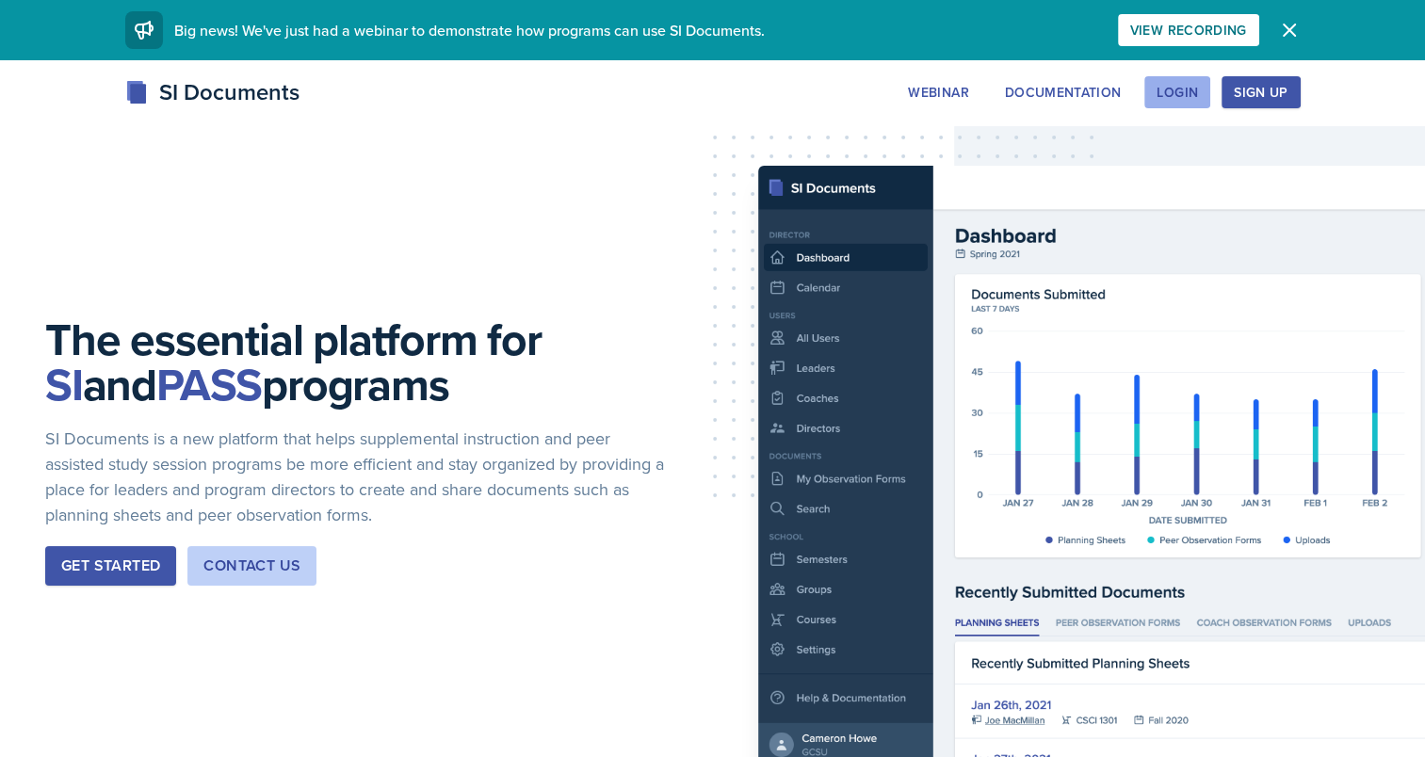
click at [1196, 80] on button "Login" at bounding box center [1178, 92] width 66 height 32
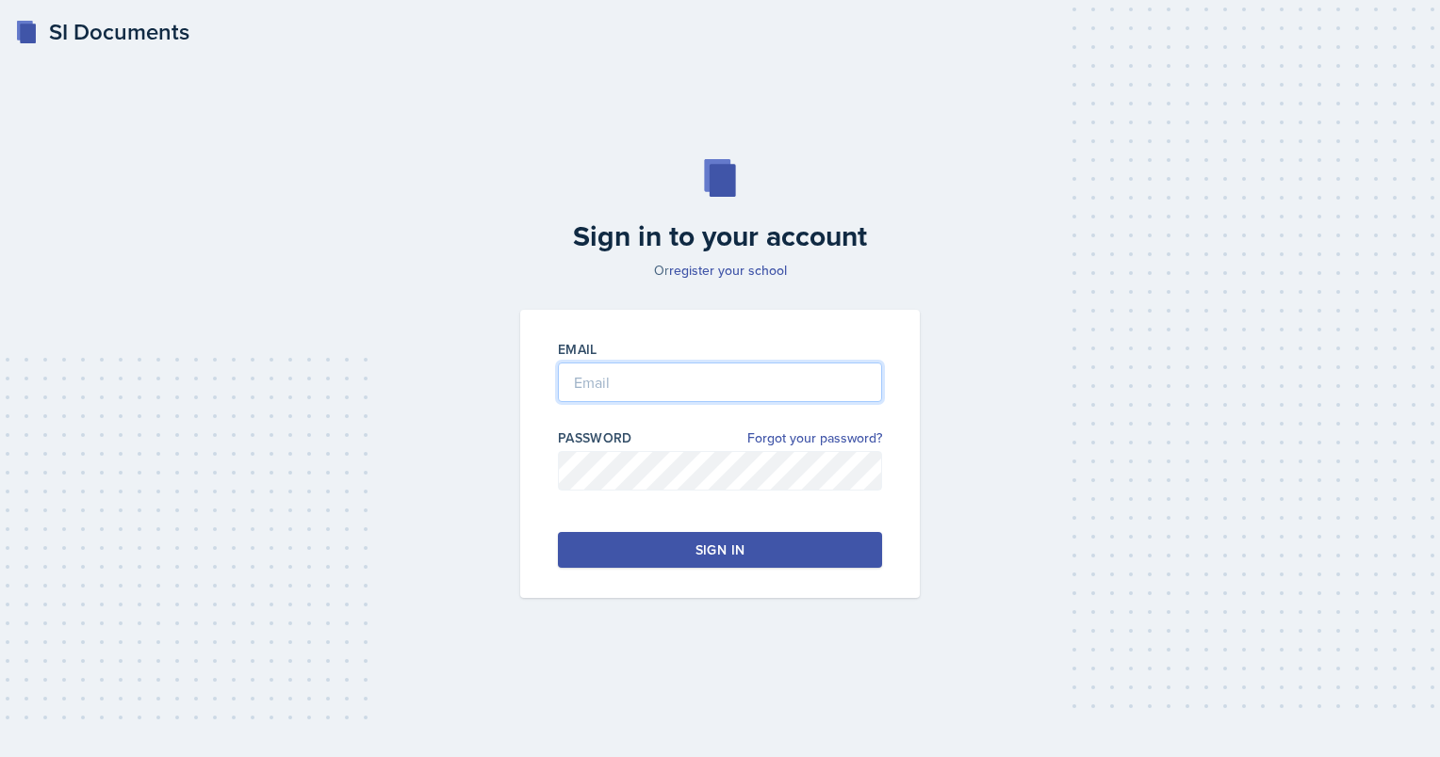
type input "[EMAIL_ADDRESS][DOMAIN_NAME]"
click at [729, 556] on div "Sign in" at bounding box center [719, 550] width 49 height 19
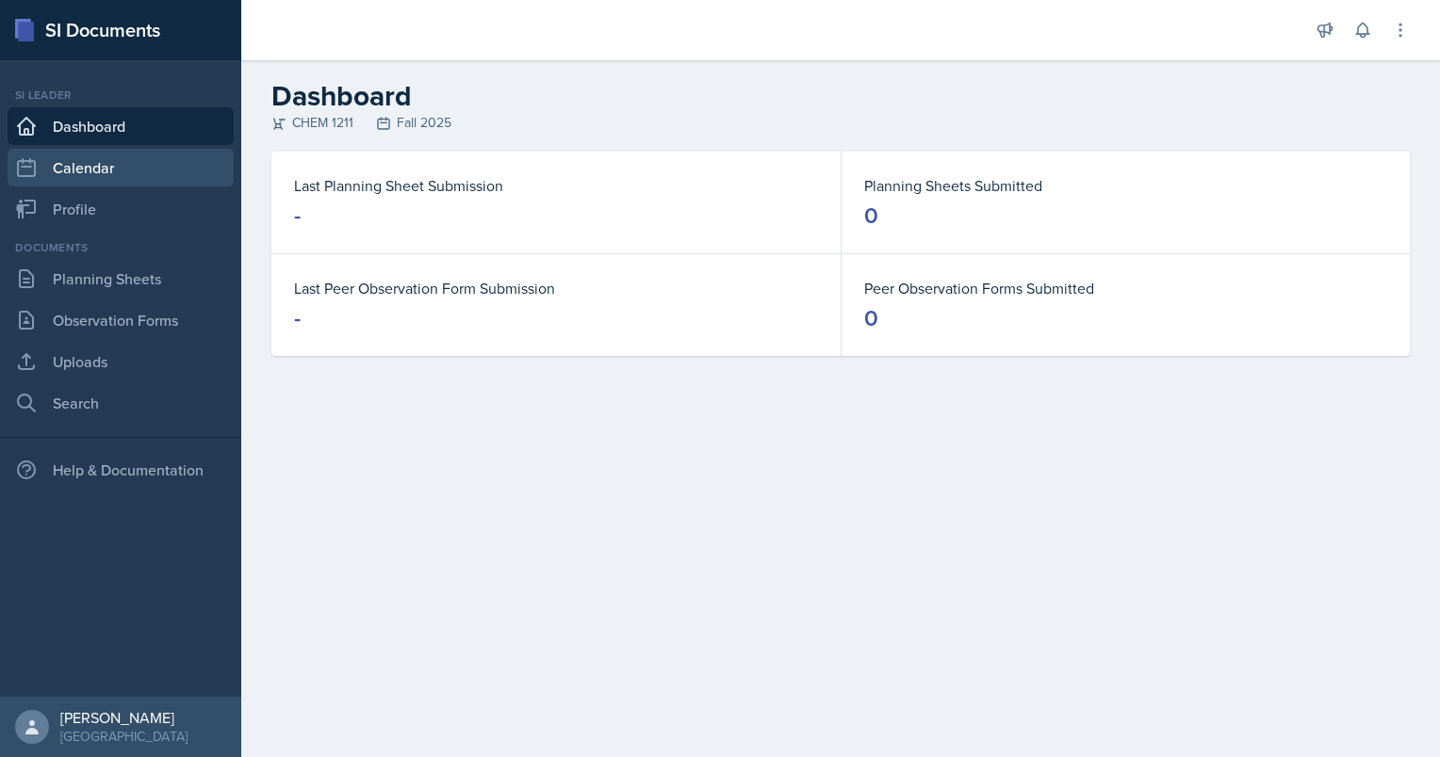
click at [135, 180] on link "Calendar" at bounding box center [121, 168] width 226 height 38
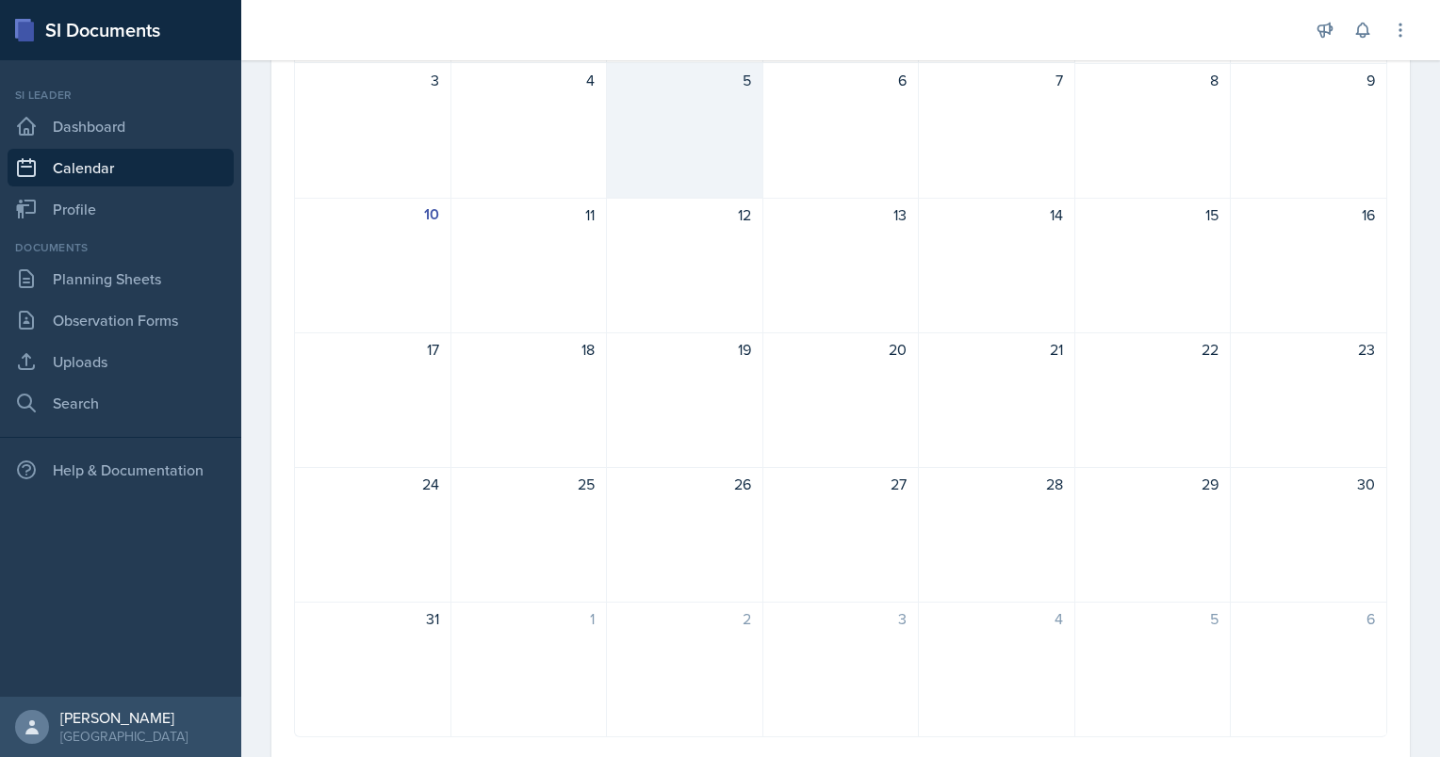
scroll to position [367, 0]
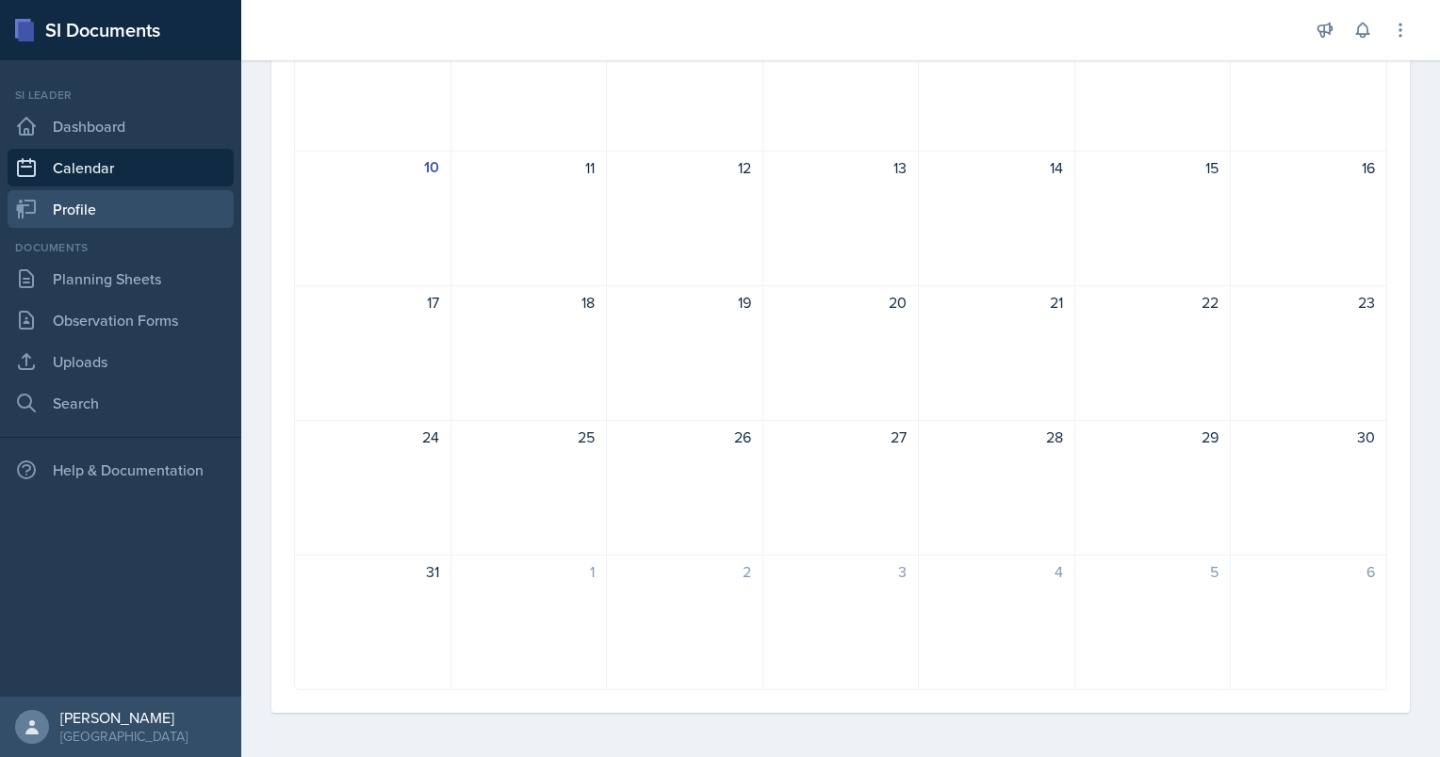
click at [189, 212] on link "Profile" at bounding box center [121, 209] width 226 height 38
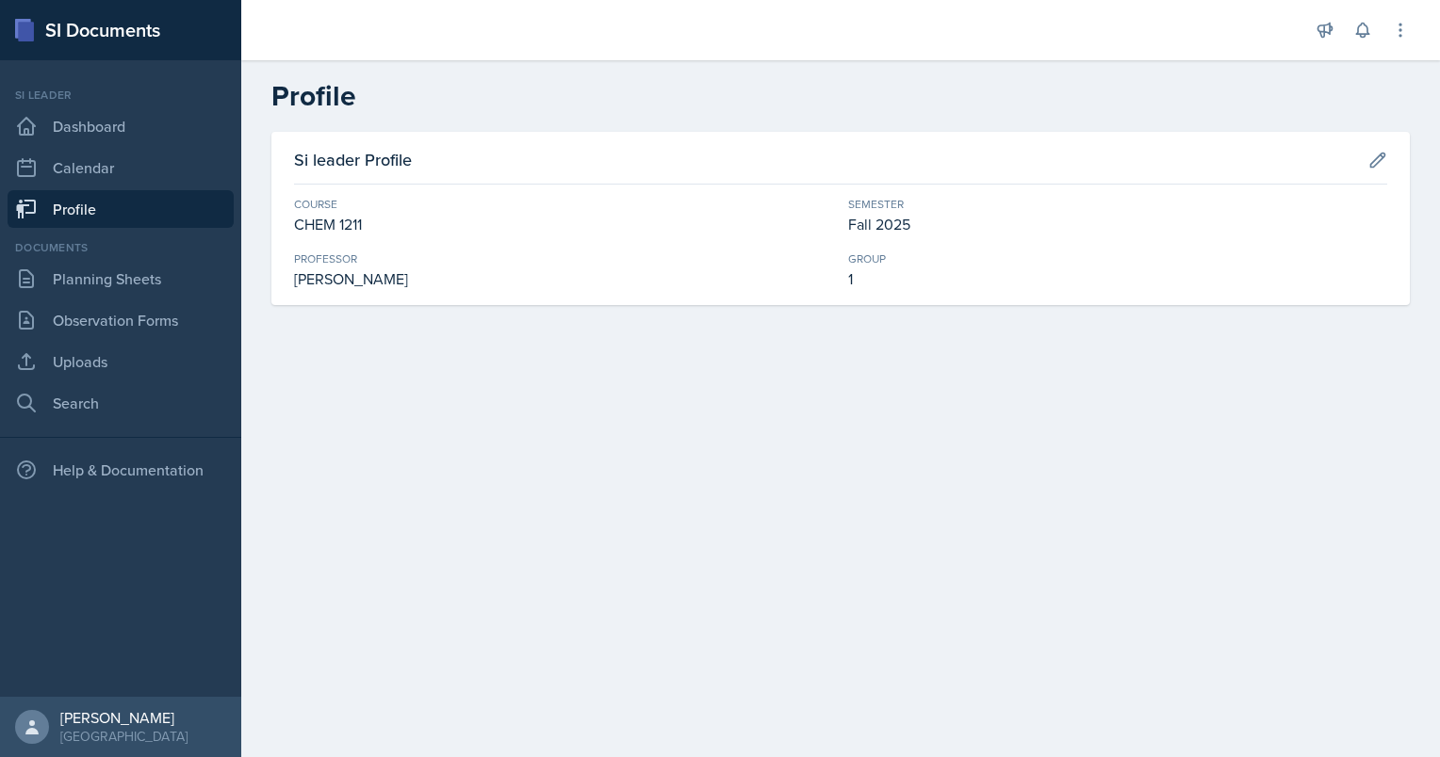
click at [377, 268] on div "Jason Colley" at bounding box center [563, 279] width 539 height 23
drag, startPoint x: 416, startPoint y: 281, endPoint x: 288, endPoint y: 285, distance: 128.2
click at [288, 285] on div "Si leader Profile Course CHEM 1211 Semester Fall 2025 Professor Jason Colley Gr…" at bounding box center [840, 218] width 1138 height 173
click at [171, 265] on link "Planning Sheets" at bounding box center [121, 279] width 226 height 38
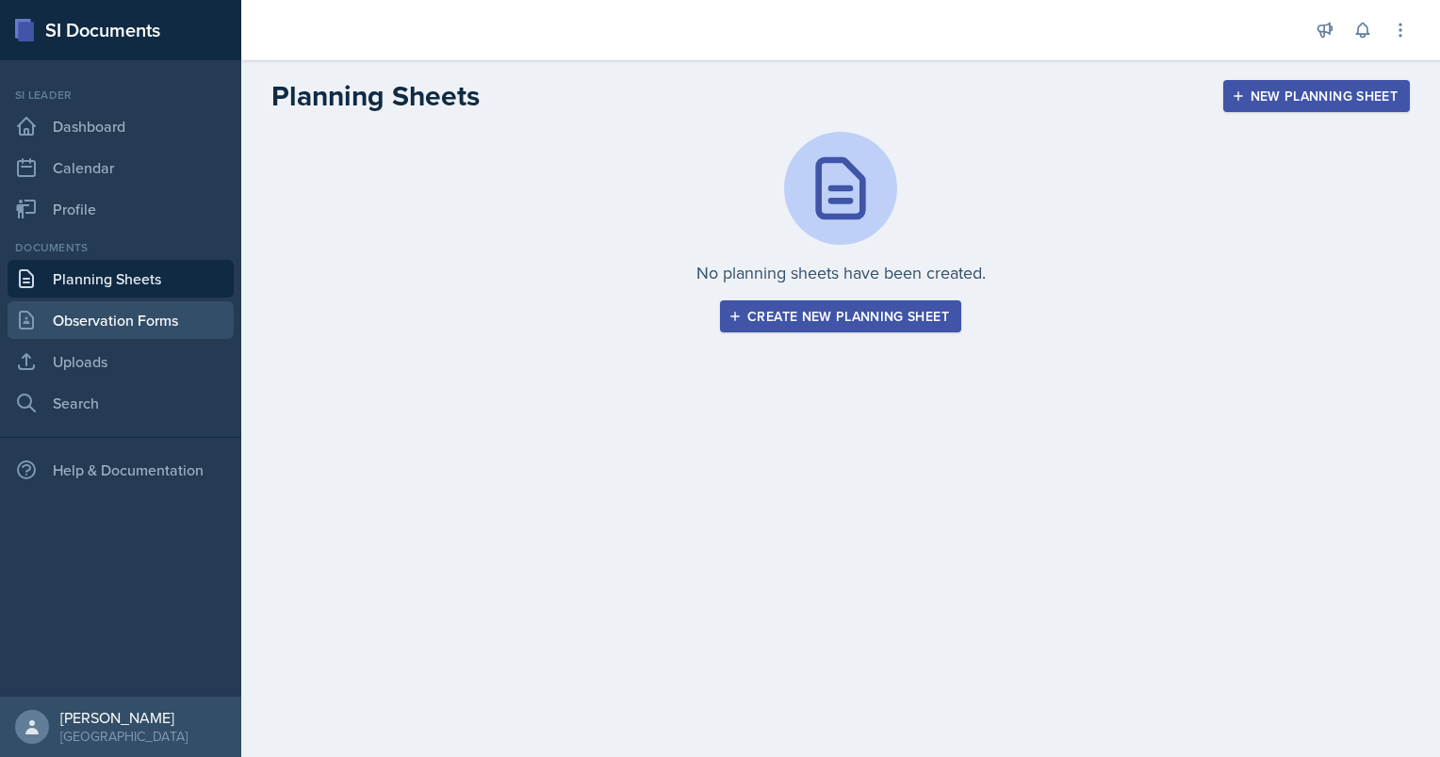
click at [149, 302] on link "Observation Forms" at bounding box center [121, 320] width 226 height 38
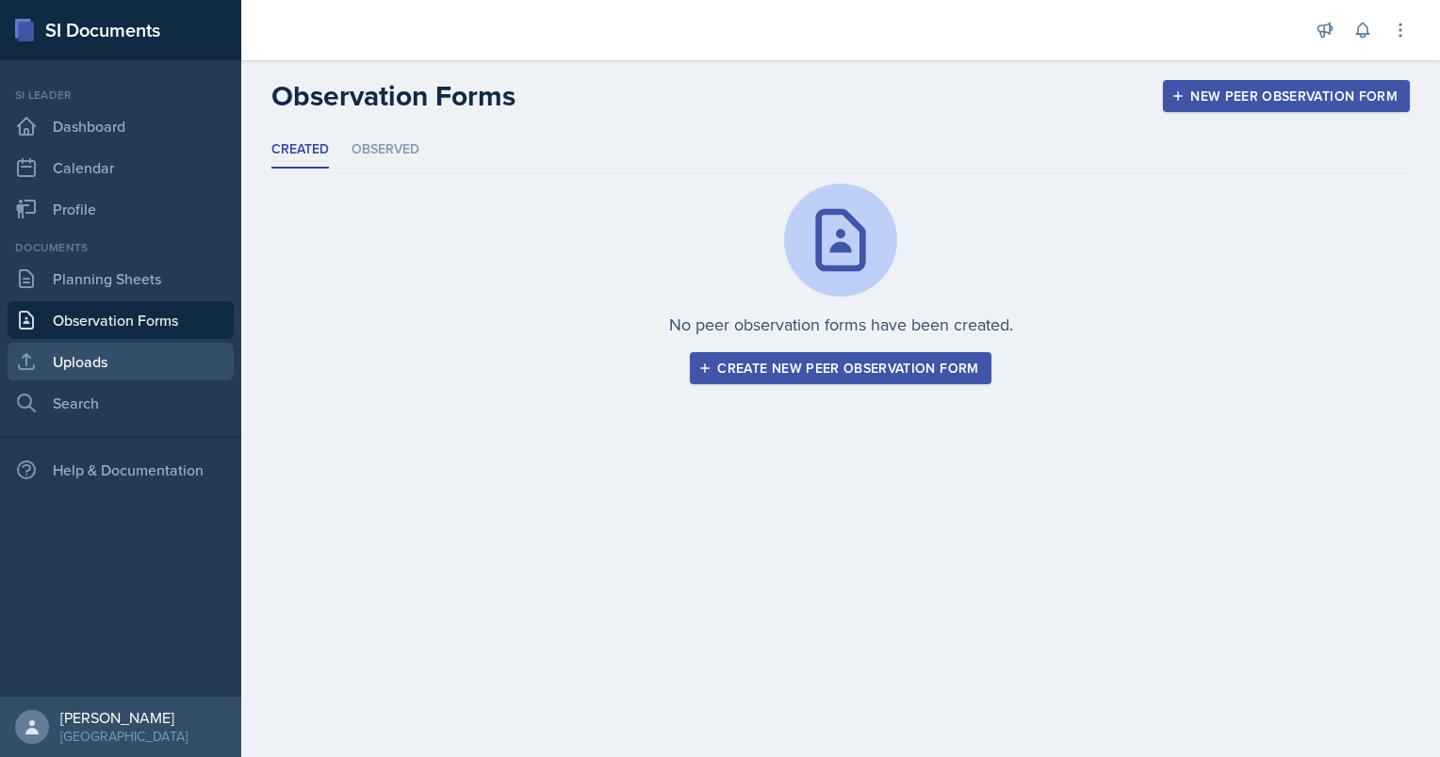
click at [147, 345] on link "Uploads" at bounding box center [121, 362] width 226 height 38
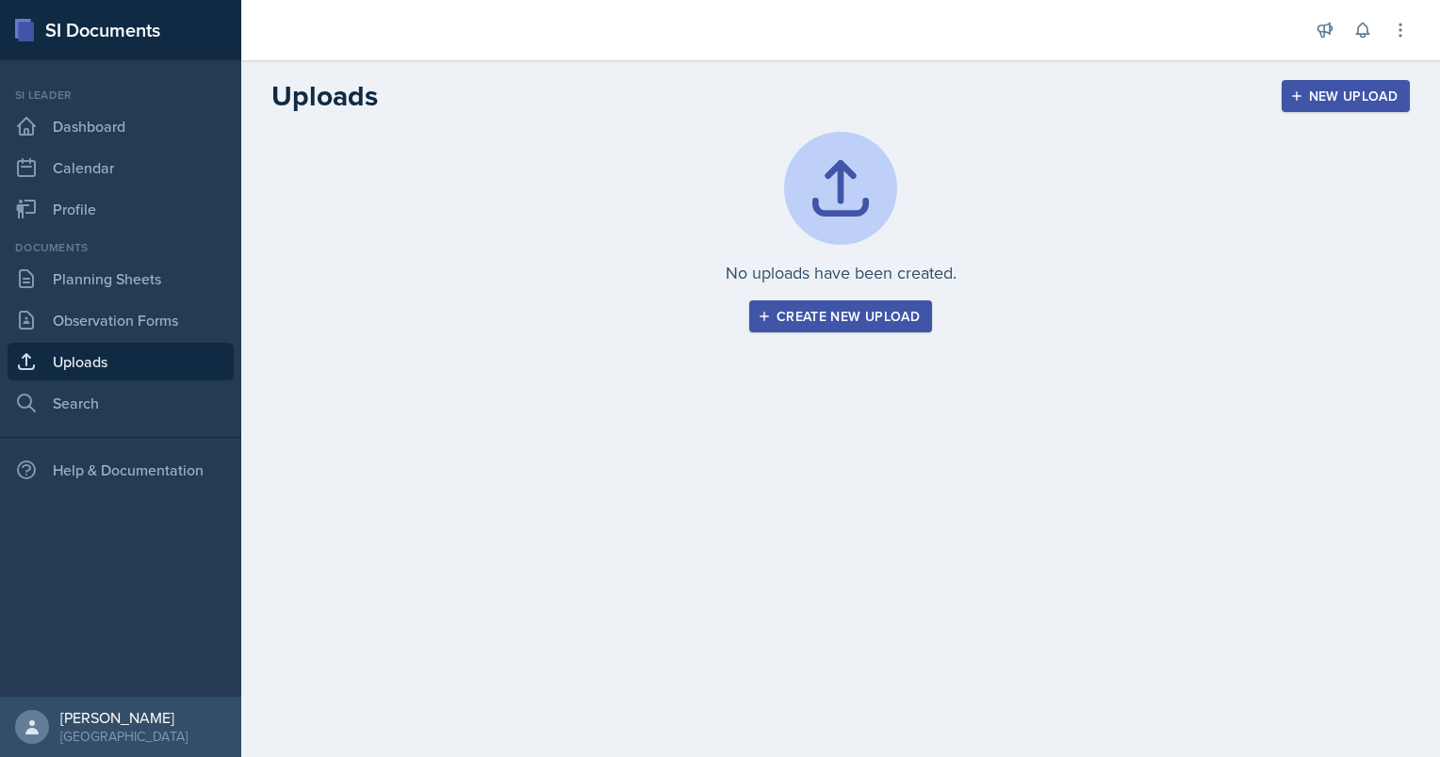
click at [146, 375] on link "Uploads" at bounding box center [121, 362] width 226 height 38
click at [143, 390] on link "Search" at bounding box center [121, 403] width 226 height 38
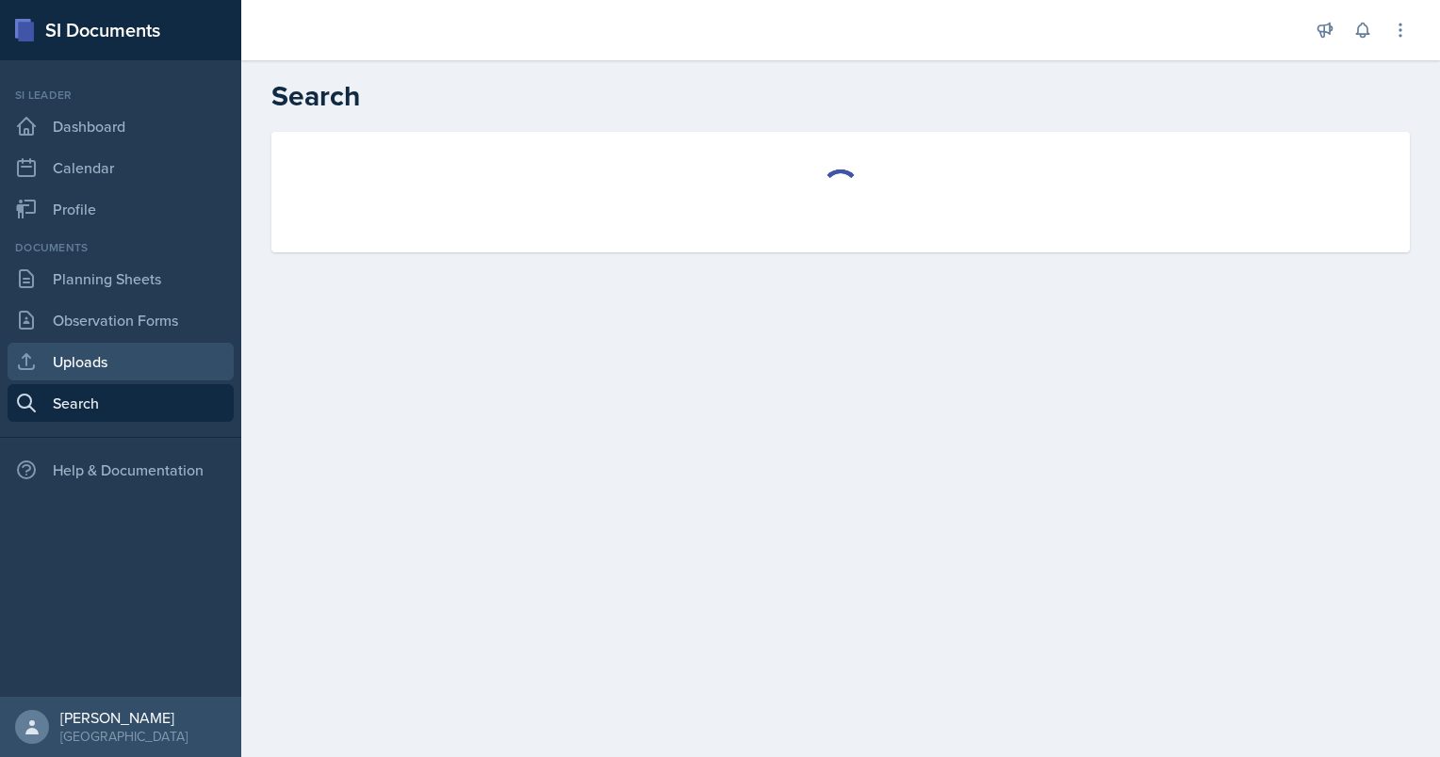
select select "all"
select select "1"
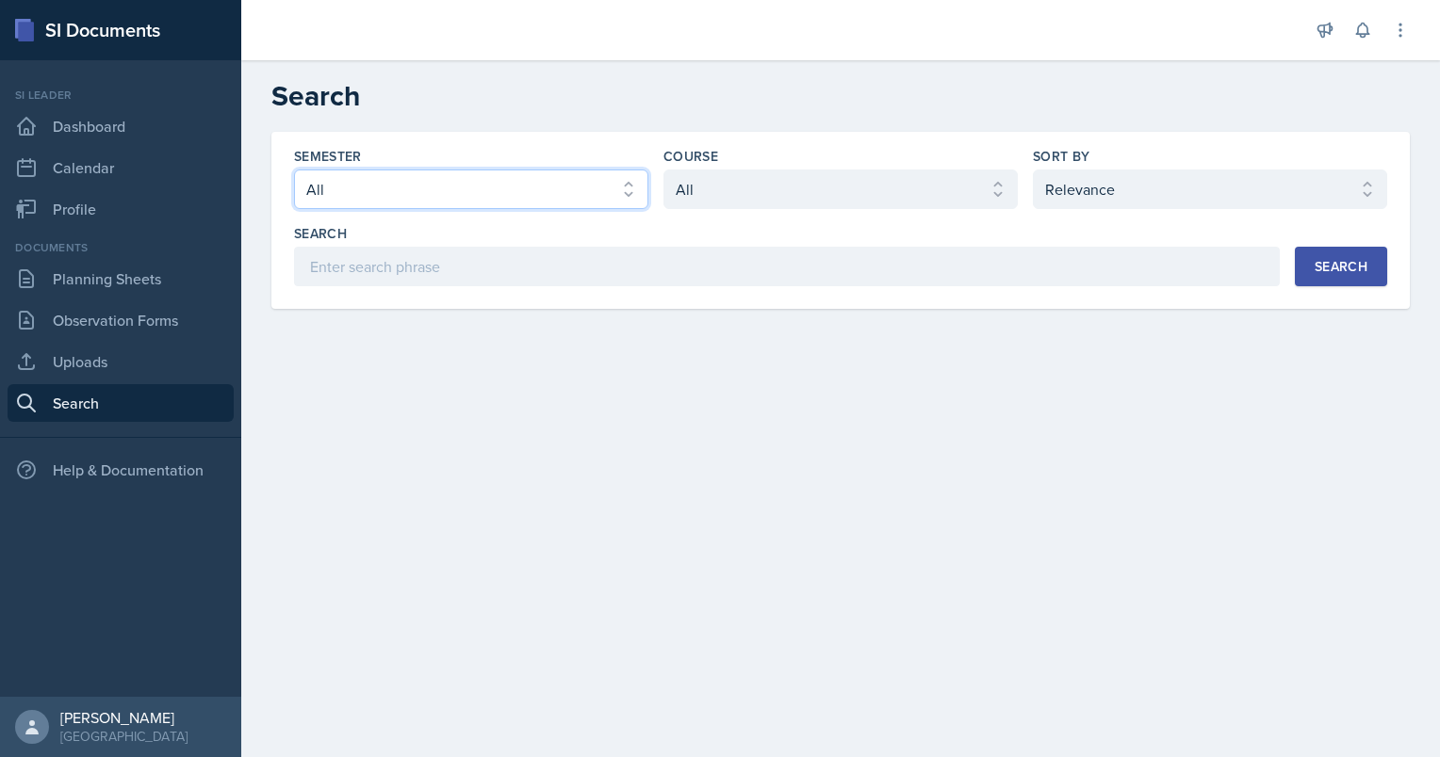
click at [479, 176] on select "Select semester All Fall 2025 Summer 2025 Spring 2025 Fall 2024 Summer 2024 Spr…" at bounding box center [471, 190] width 354 height 40
select select "a8ed5ca7-d3a3-44eb-ad59-ceca828f7d72"
click at [294, 170] on select "Select semester All Fall 2025 Summer 2025 Spring 2025 Fall 2024 Summer 2024 Spr…" at bounding box center [471, 190] width 354 height 40
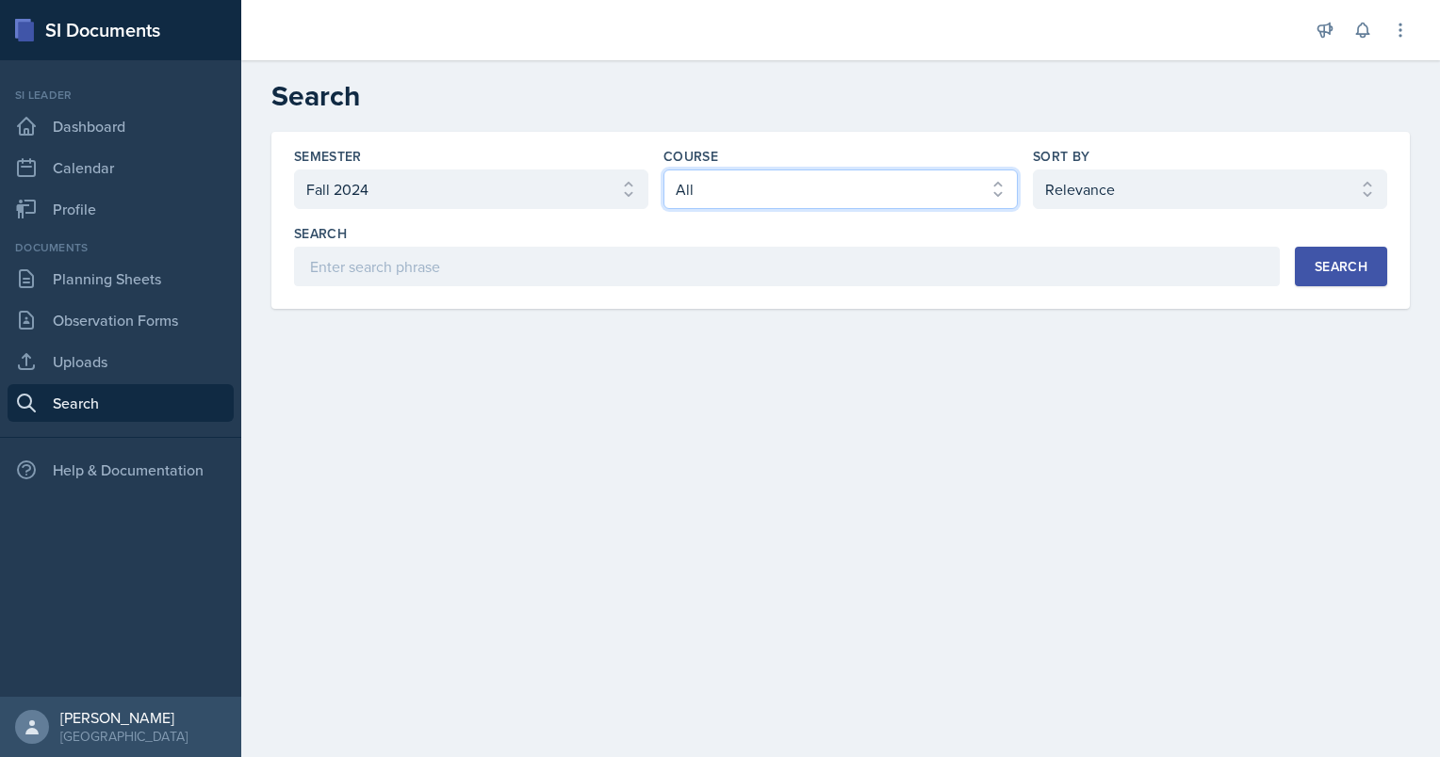
click at [700, 187] on select "Select course All ACCT 2101 ACCT 2102 ACCT 4050 ANTH 1102 ANTH 3301 ARCH 1000 A…" at bounding box center [840, 190] width 354 height 40
select select "3d8cb279-65cd-49af-8cf0-21e75e9e675e"
click at [663, 170] on select "Select course All ACCT 2101 ACCT 2102 ACCT 4050 ANTH 1102 ANTH 3301 ARCH 1000 A…" at bounding box center [840, 190] width 354 height 40
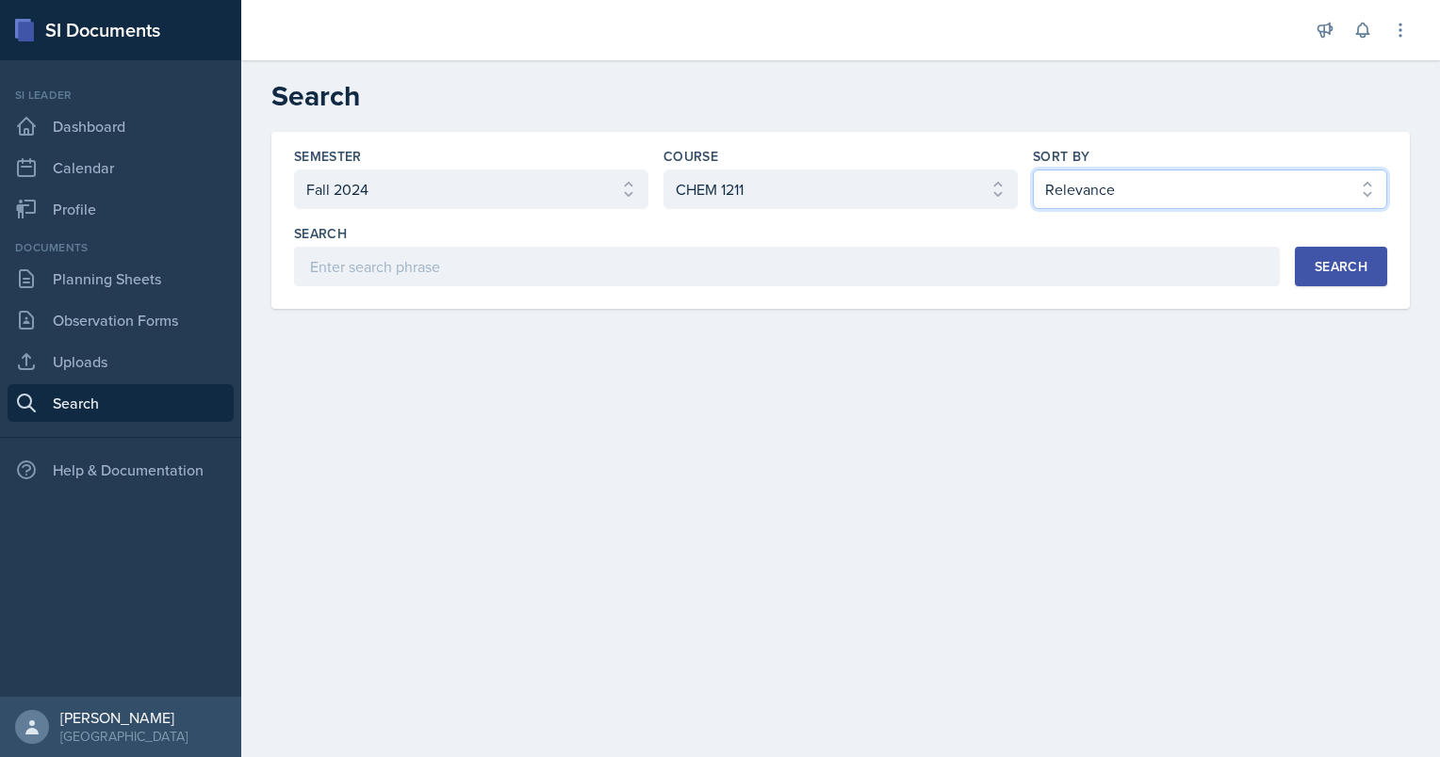
click at [1160, 187] on select "Select sort by Relevance Document Date (Asc) Document Date (Desc)" at bounding box center [1210, 190] width 354 height 40
select select "2"
click at [1033, 170] on select "Select sort by Relevance Document Date (Asc) Document Date (Desc)" at bounding box center [1210, 190] width 354 height 40
click at [1307, 269] on button "Search" at bounding box center [1341, 267] width 92 height 40
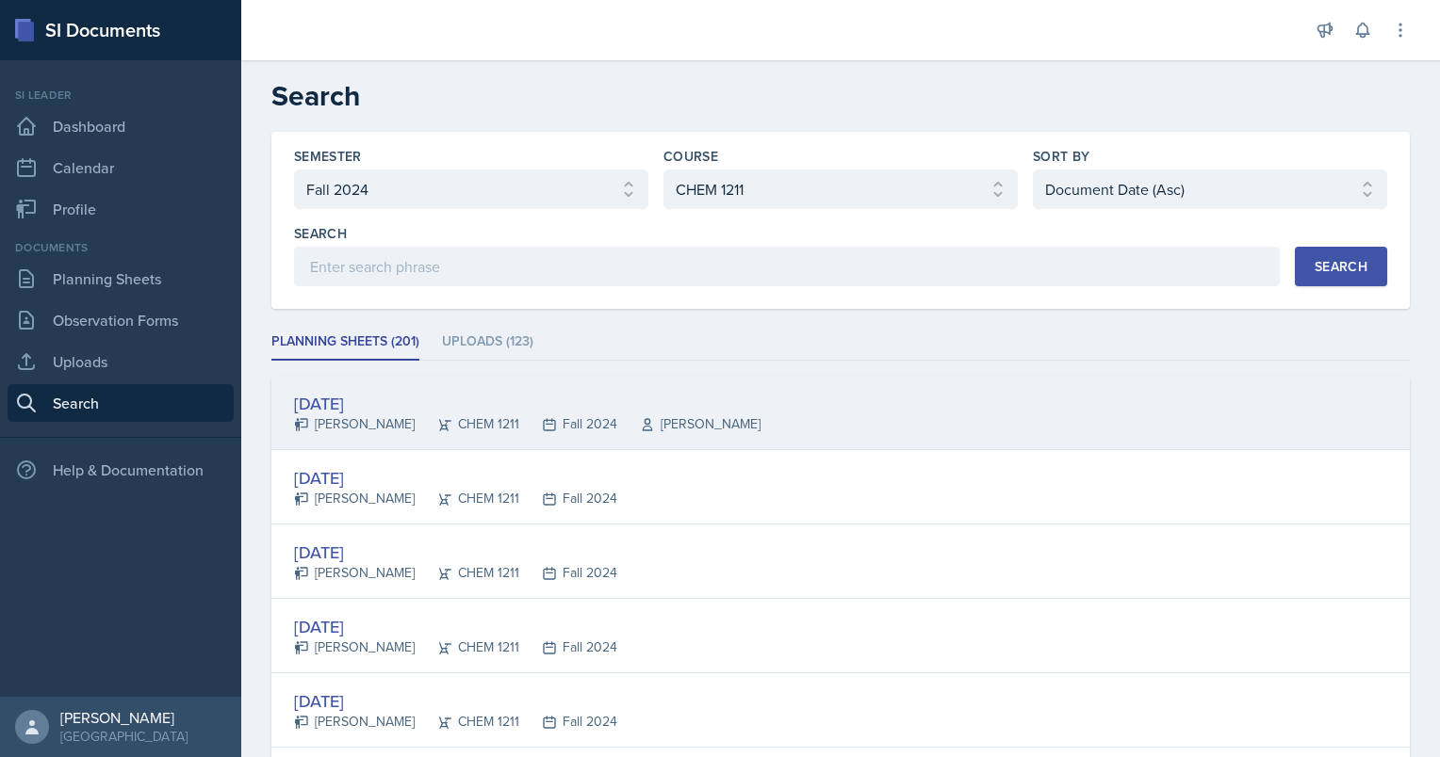
click at [593, 388] on div "Aug 7th, 2024 Euripides Westfall CHEM 1211 Fall 2024 Dr. Christopher Sumner" at bounding box center [840, 413] width 1138 height 74
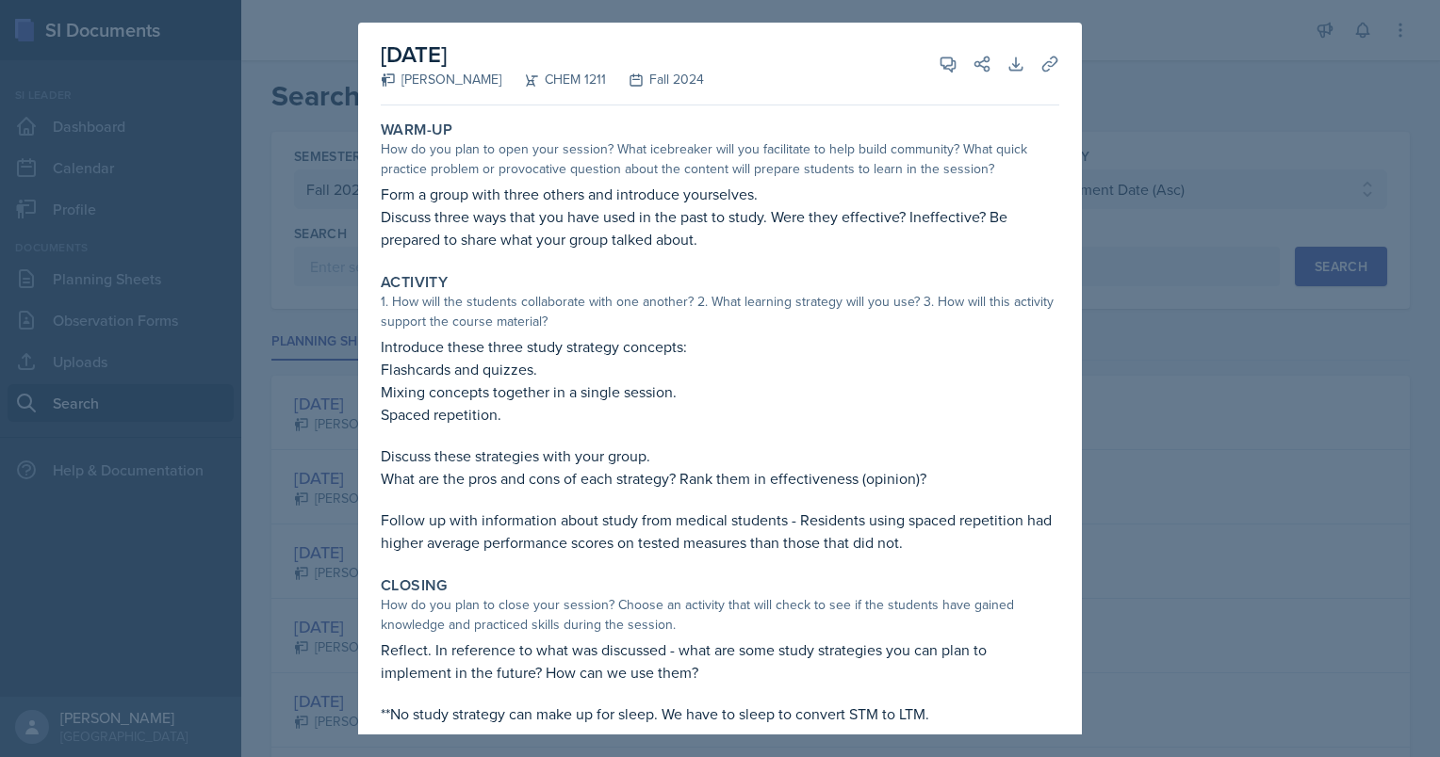
scroll to position [62, 0]
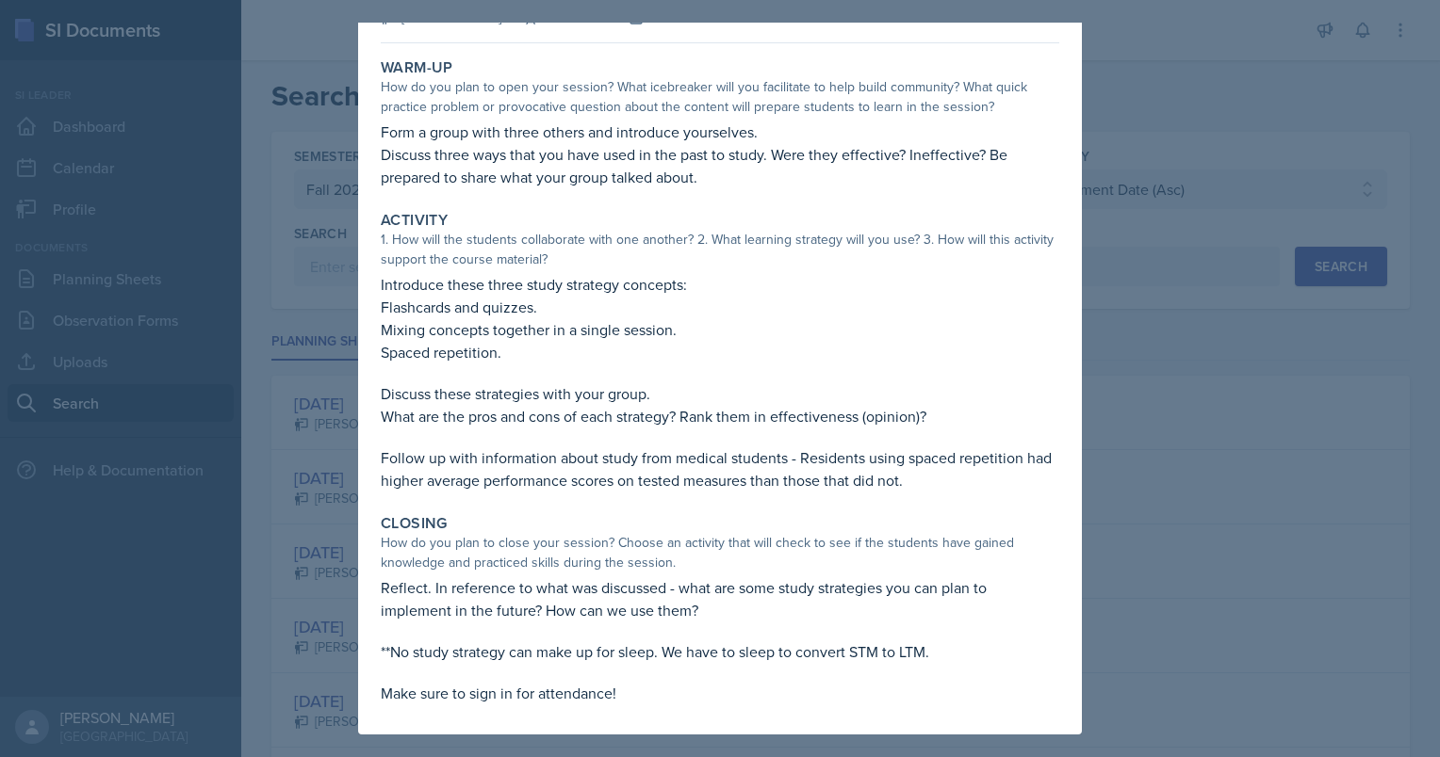
click at [1117, 254] on div at bounding box center [720, 378] width 1440 height 757
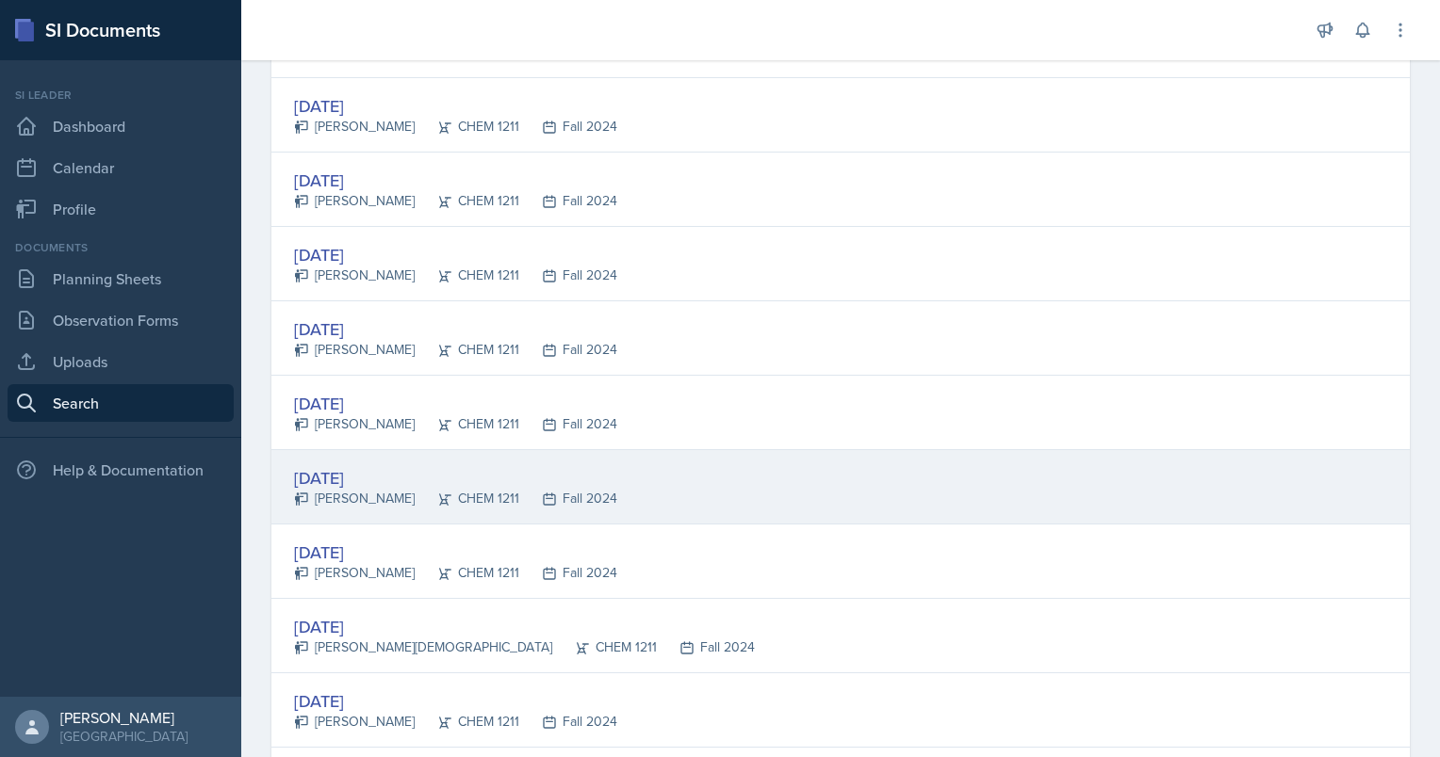
scroll to position [377, 0]
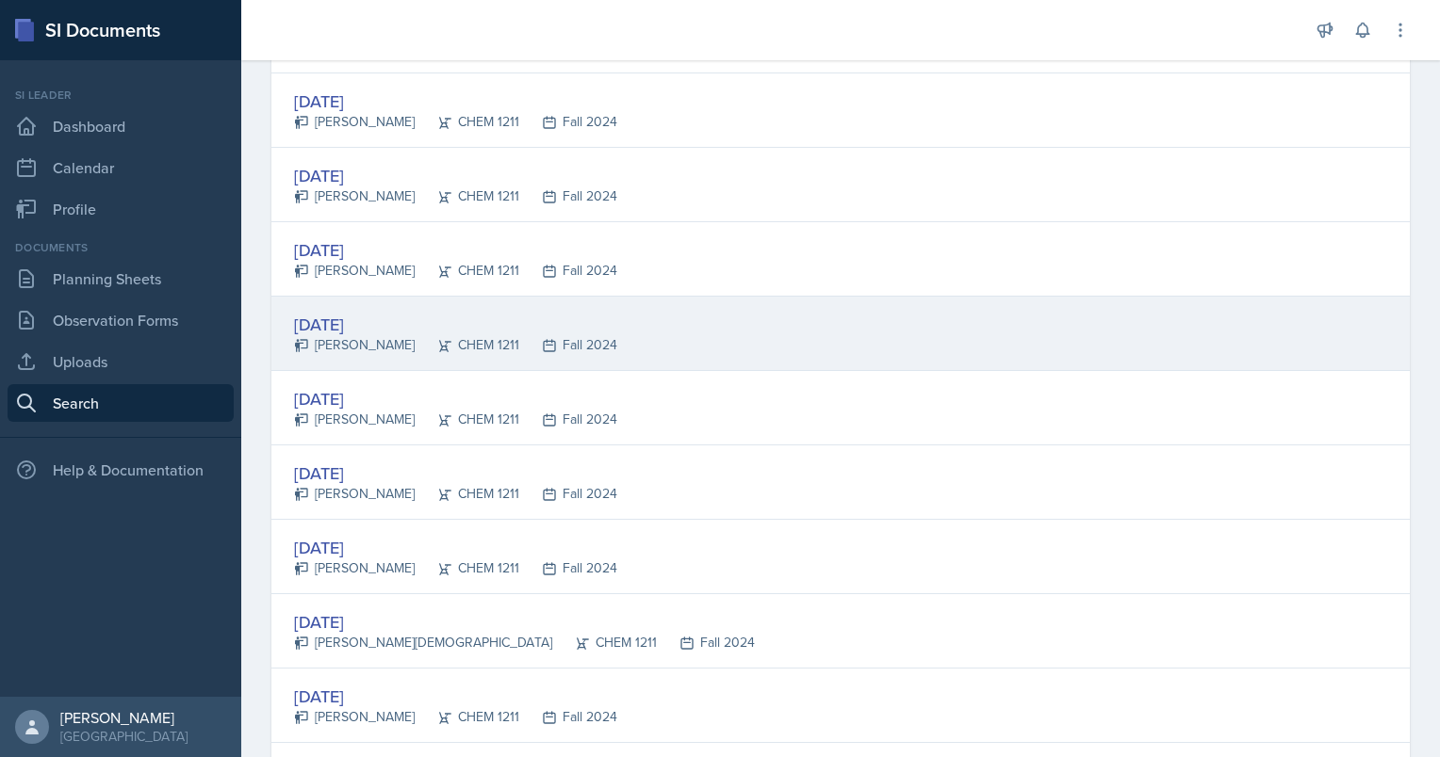
click at [603, 336] on div "Aug 7th, 2024 Mia Burford CHEM 1211 Fall 2024" at bounding box center [840, 334] width 1138 height 74
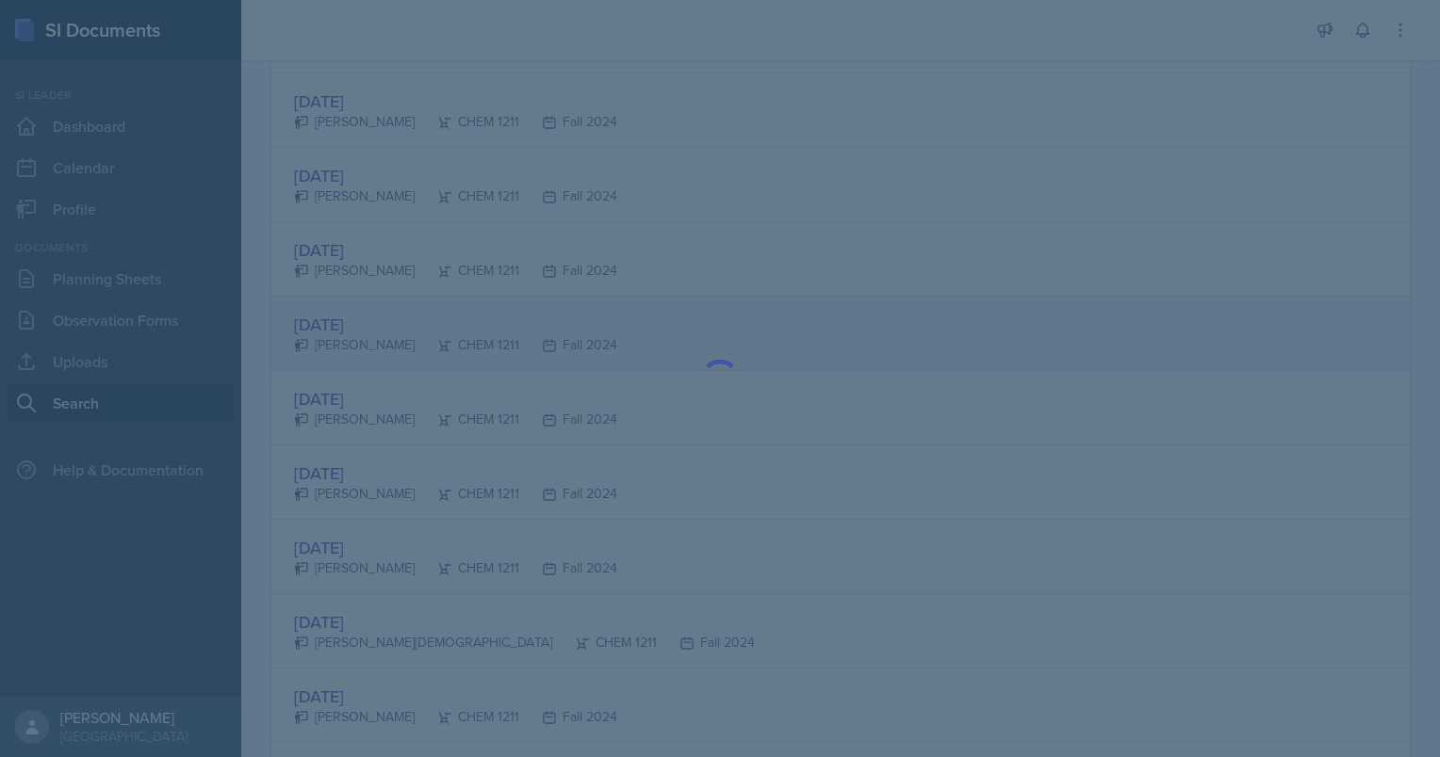
scroll to position [0, 0]
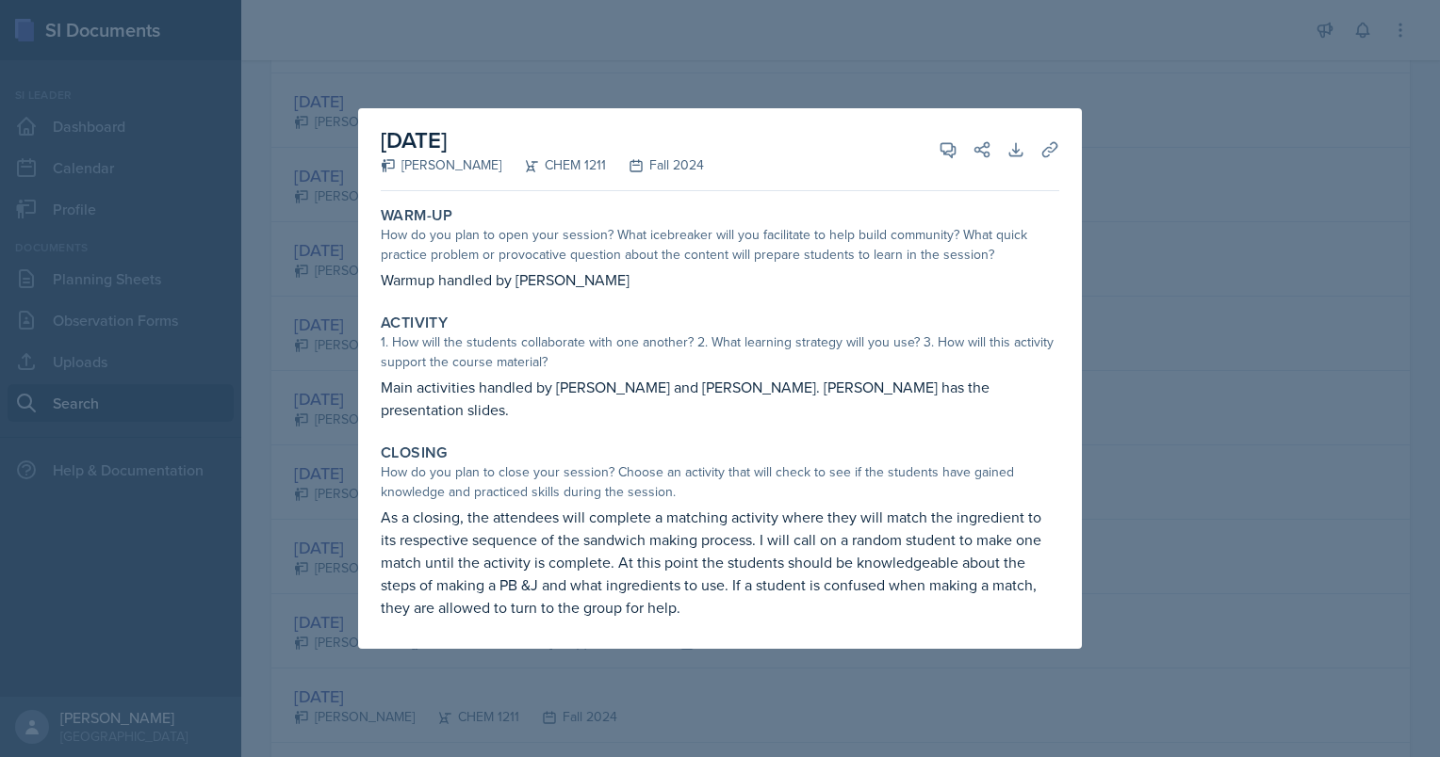
click at [295, 385] on div at bounding box center [720, 378] width 1440 height 757
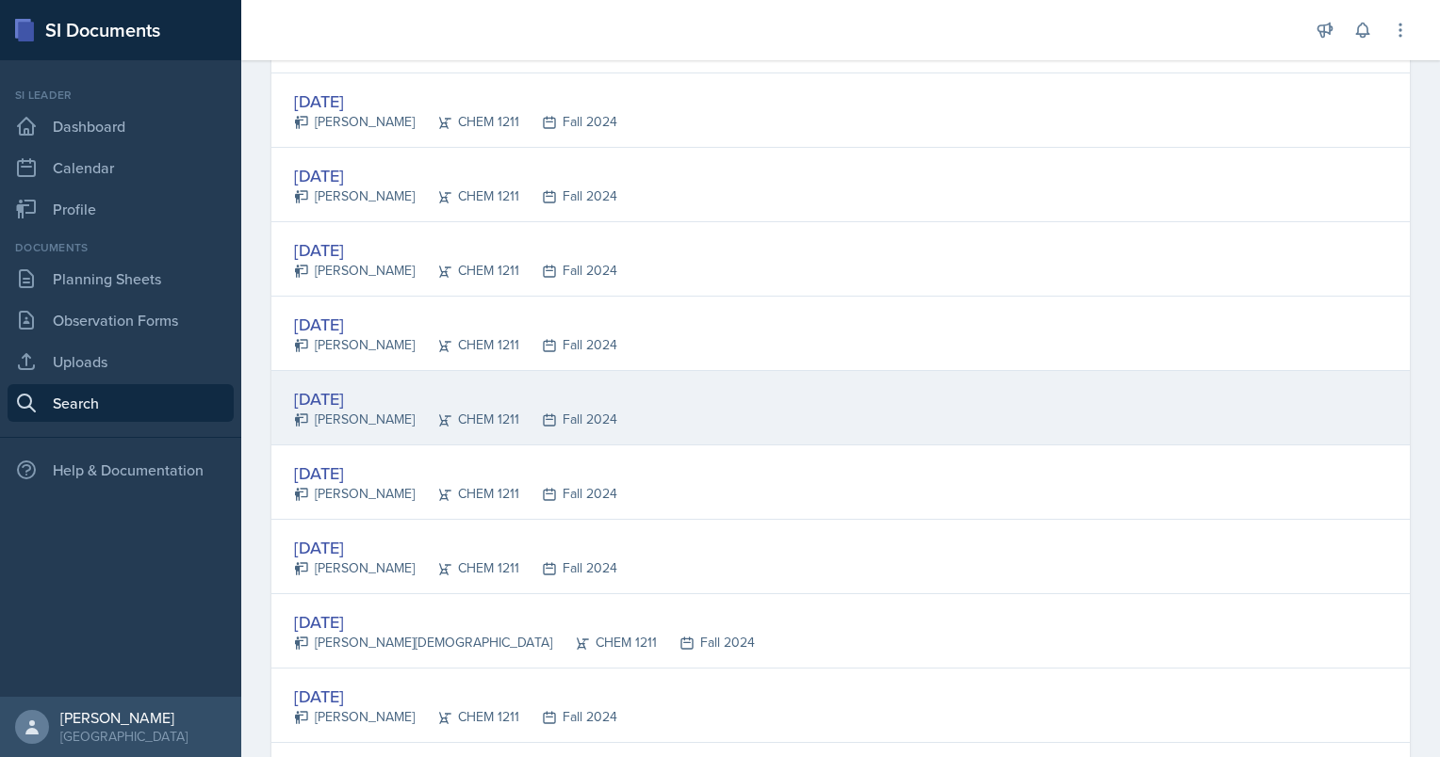
click at [511, 410] on div "CHEM 1211" at bounding box center [467, 420] width 105 height 20
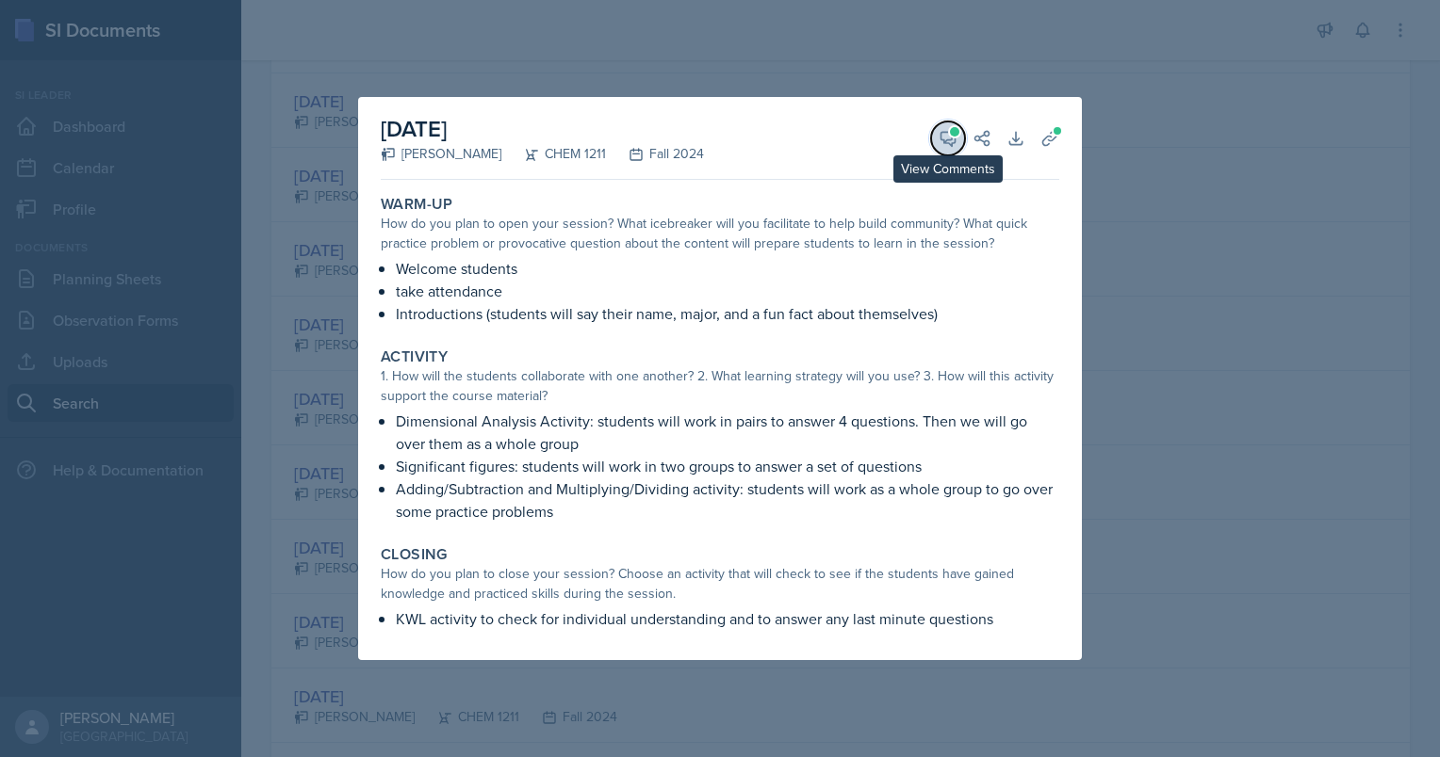
click at [946, 140] on icon at bounding box center [948, 139] width 14 height 14
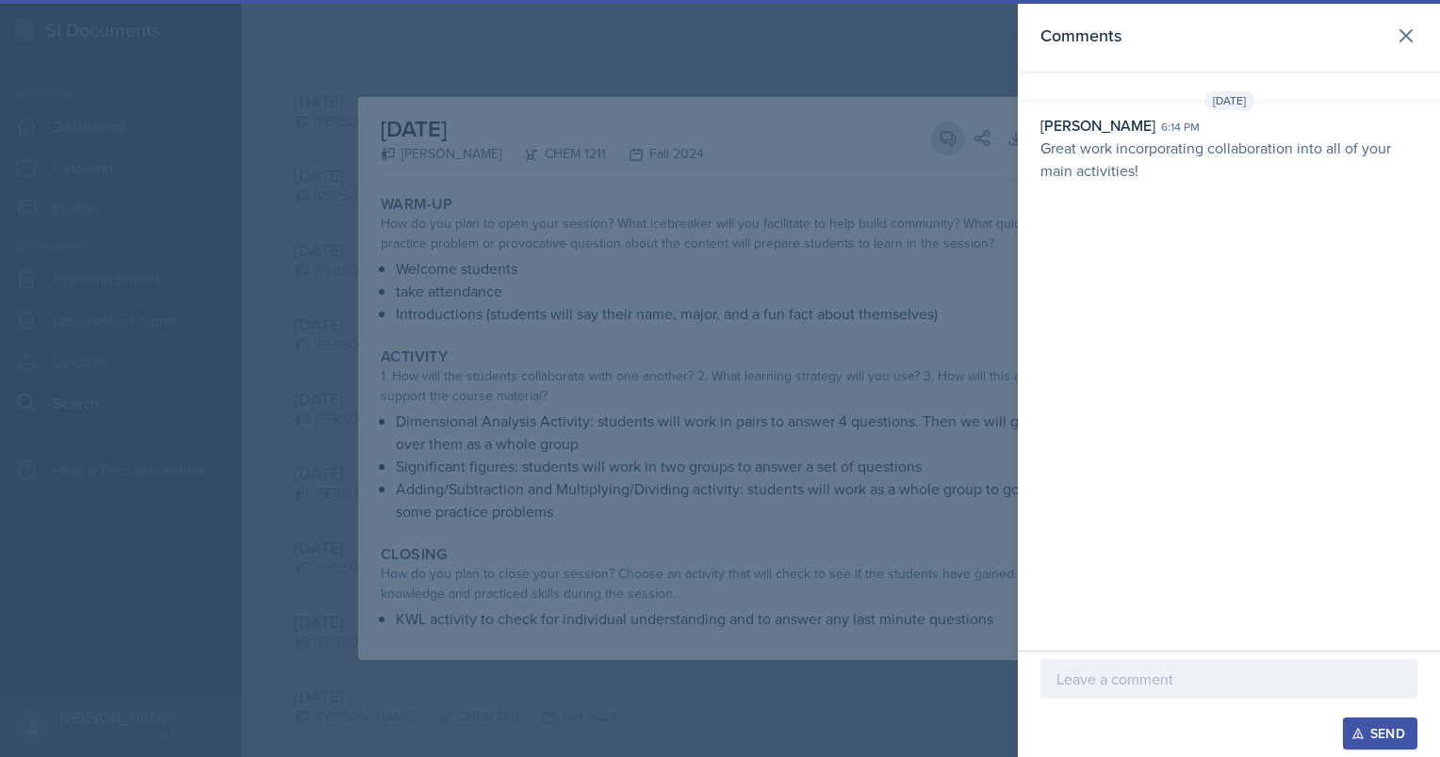
click at [946, 140] on div at bounding box center [720, 378] width 1440 height 757
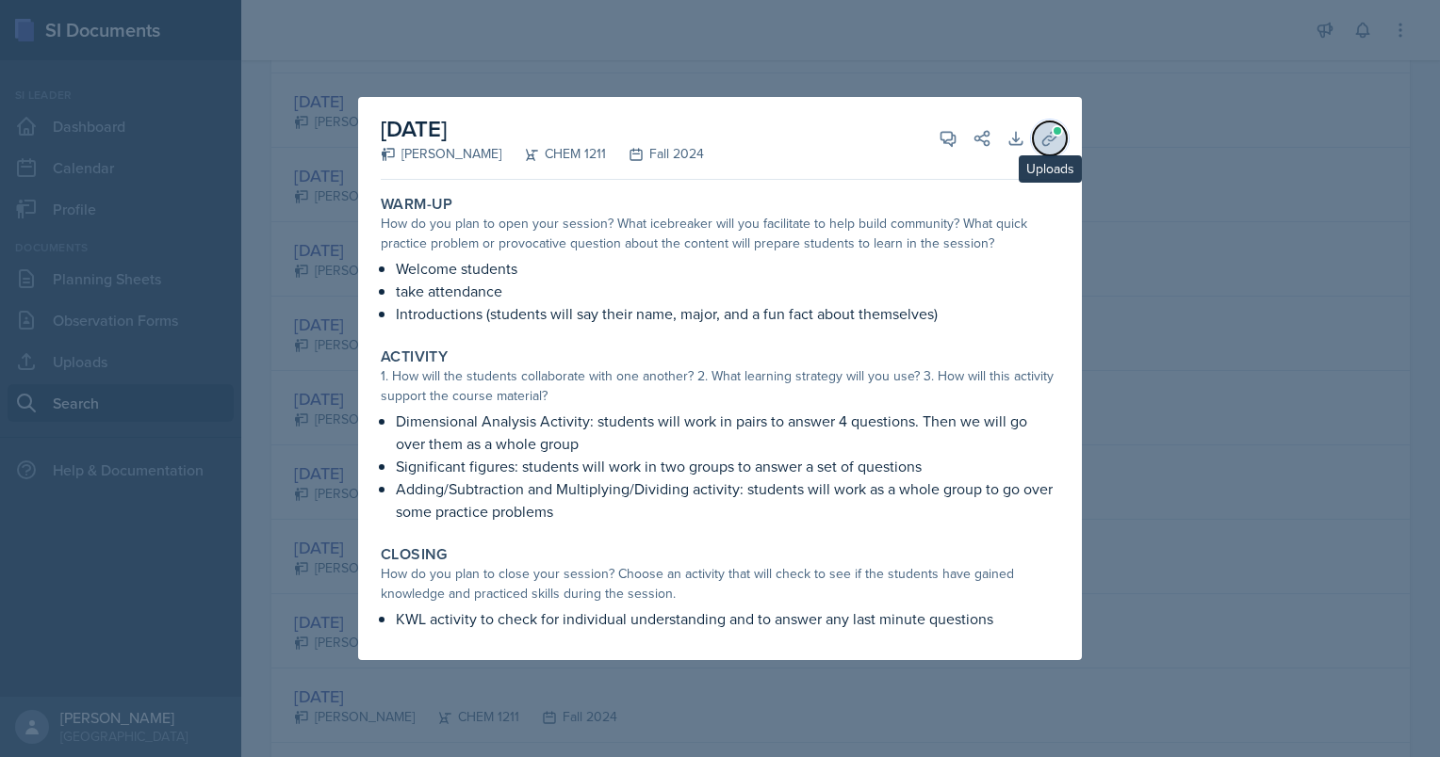
click at [1051, 138] on icon at bounding box center [1049, 138] width 19 height 19
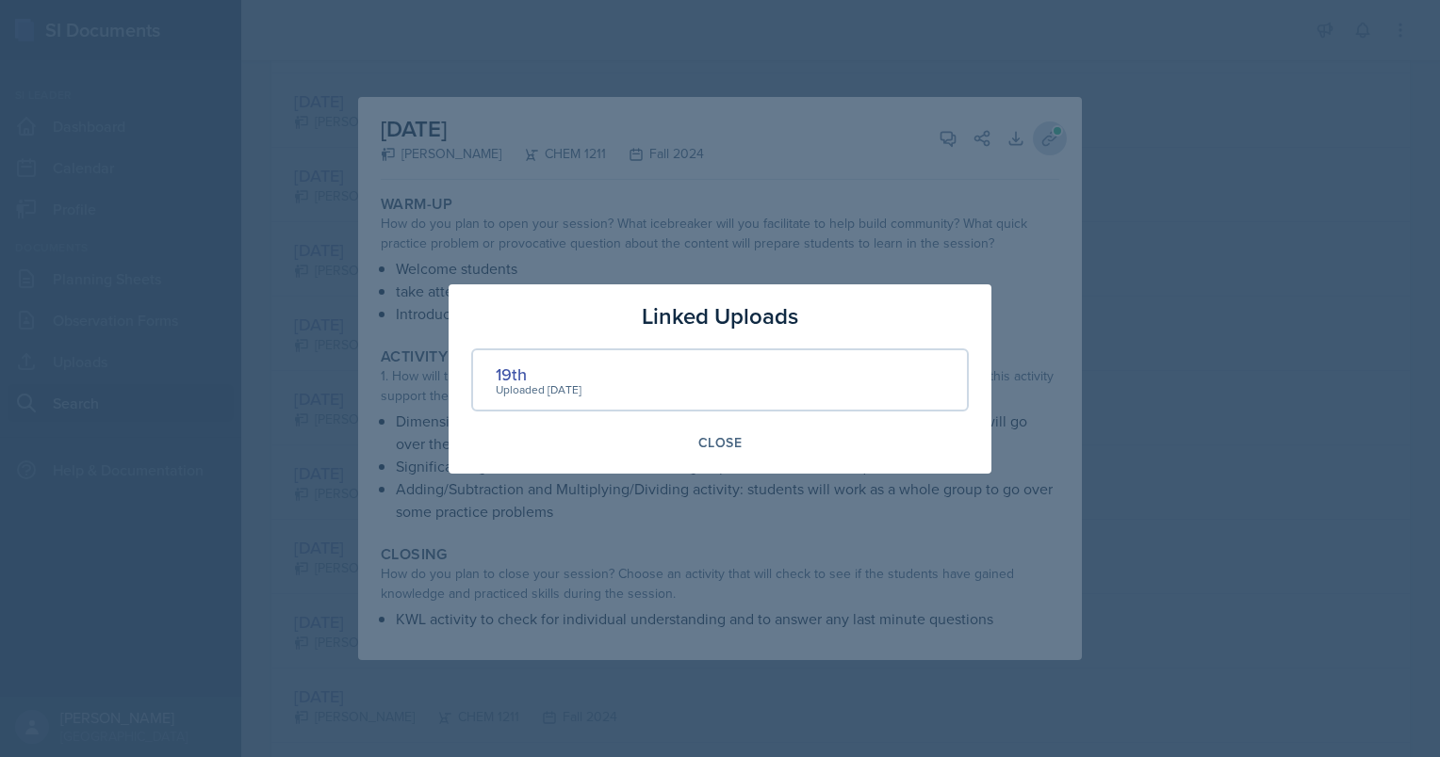
click at [1051, 138] on div at bounding box center [720, 378] width 1440 height 757
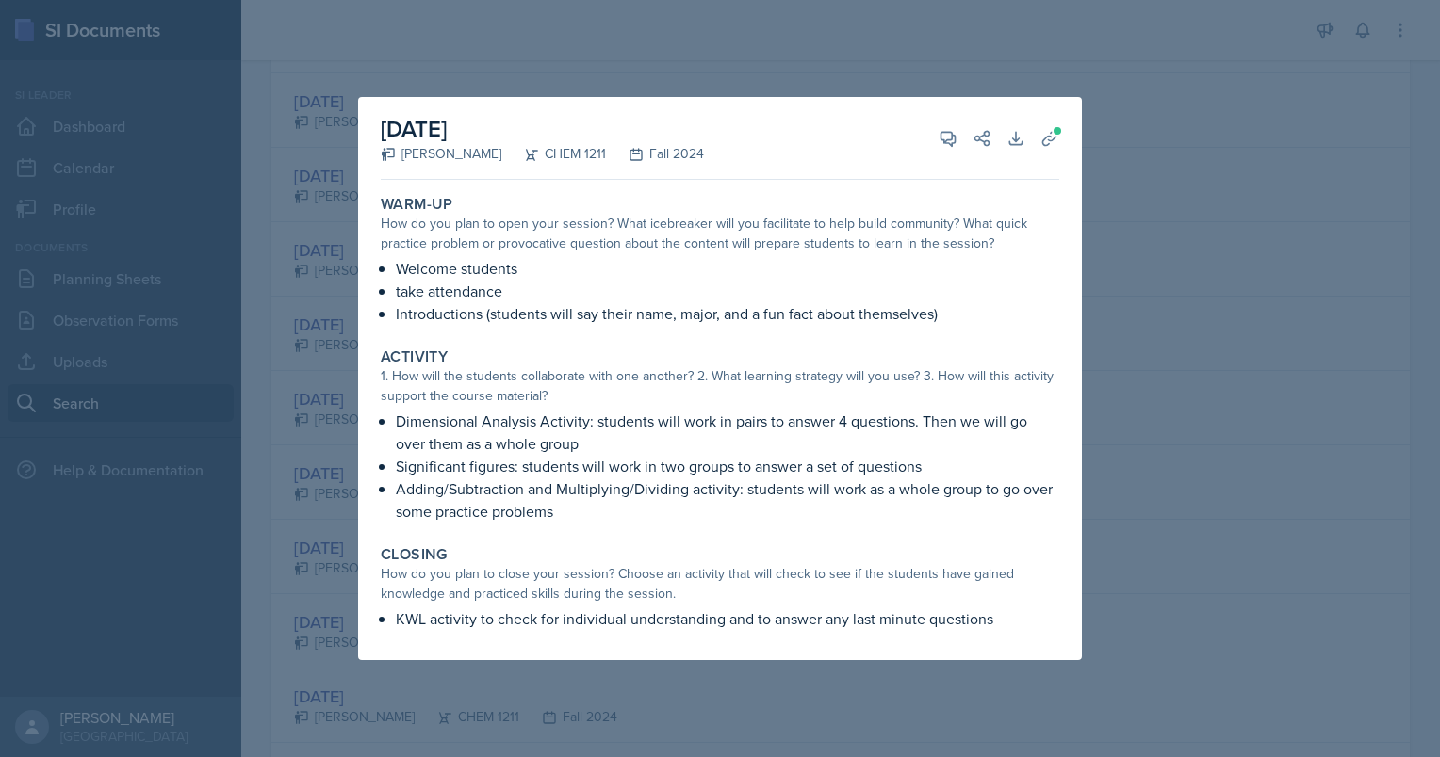
click at [1116, 115] on div at bounding box center [720, 378] width 1440 height 757
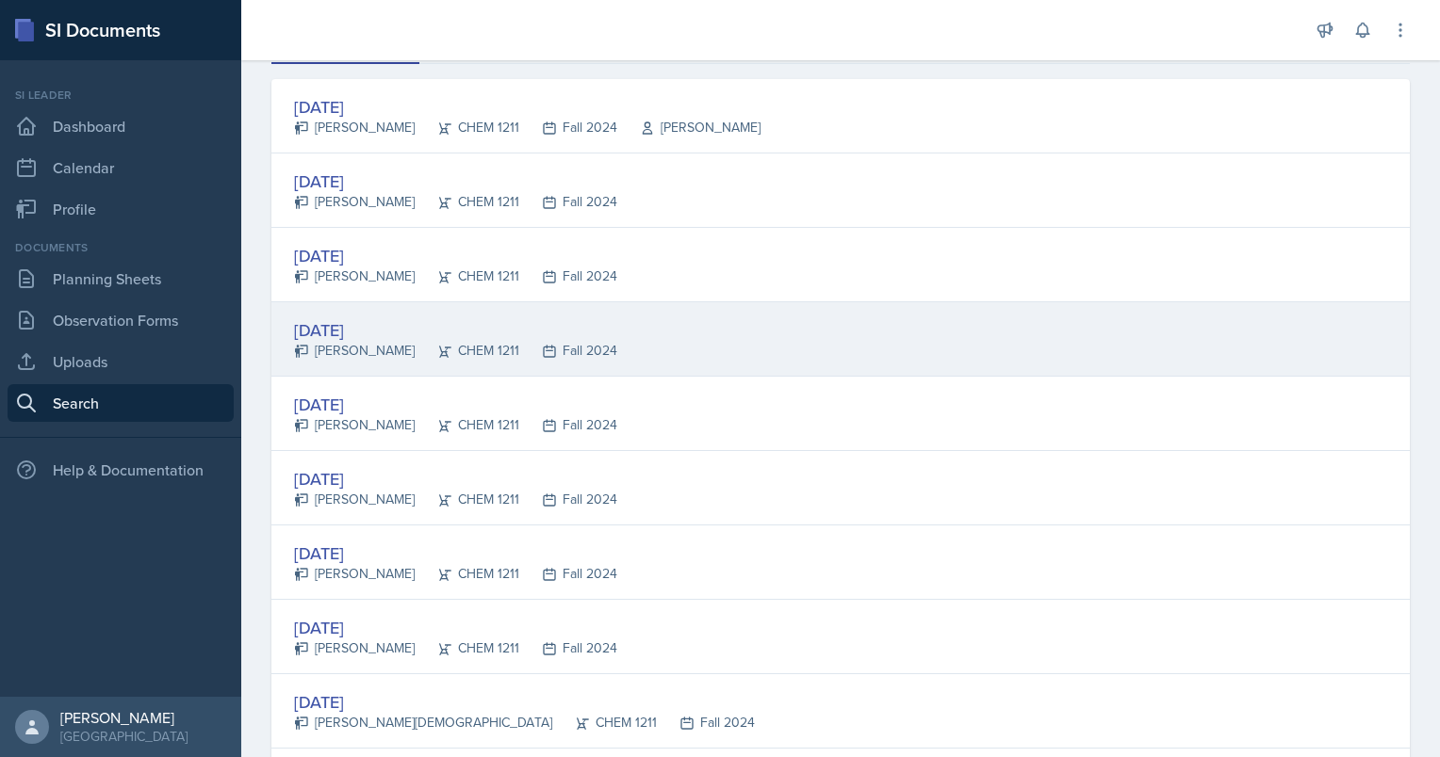
scroll to position [283, 0]
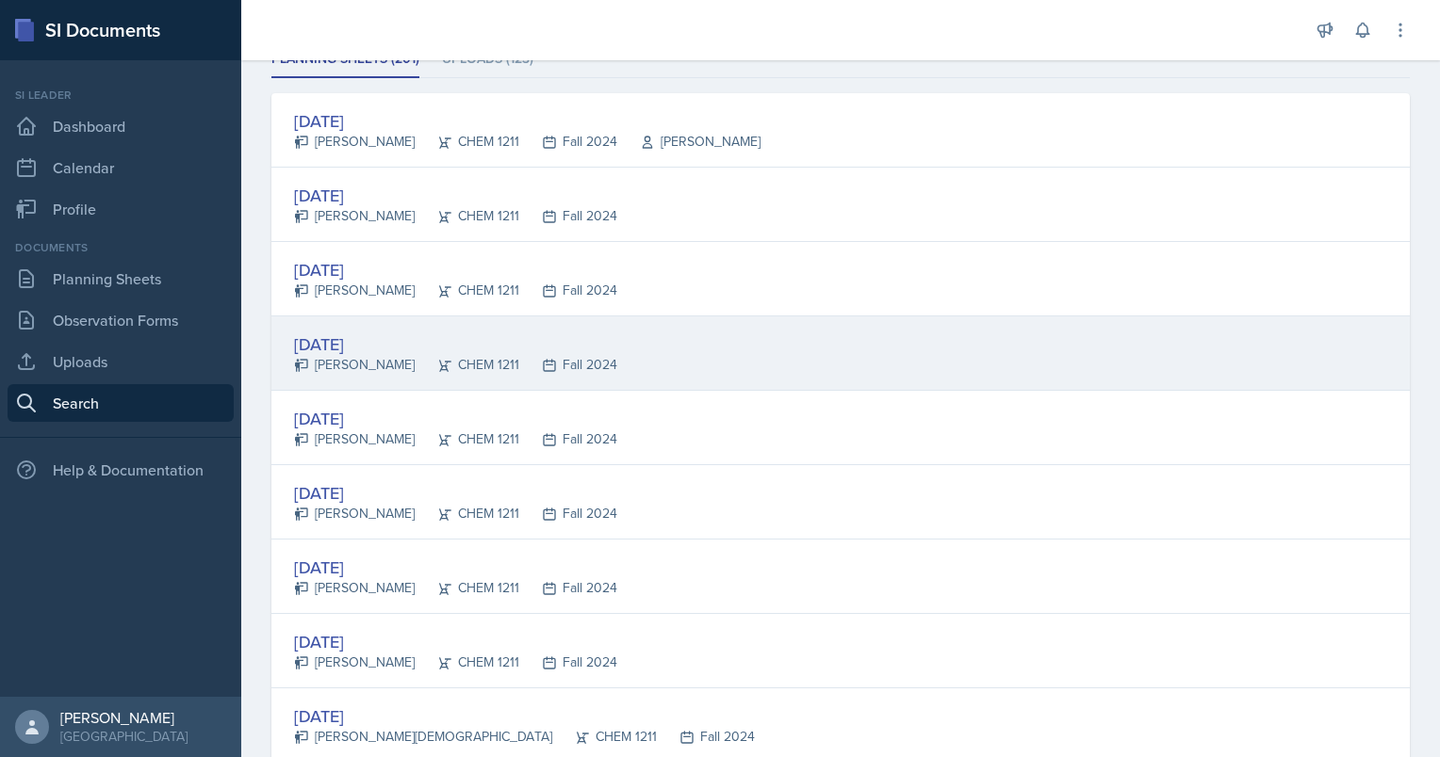
click at [782, 366] on div "Aug 7th, 2024 Diego Falquero-Donoso CHEM 1211 Fall 2024" at bounding box center [840, 354] width 1138 height 74
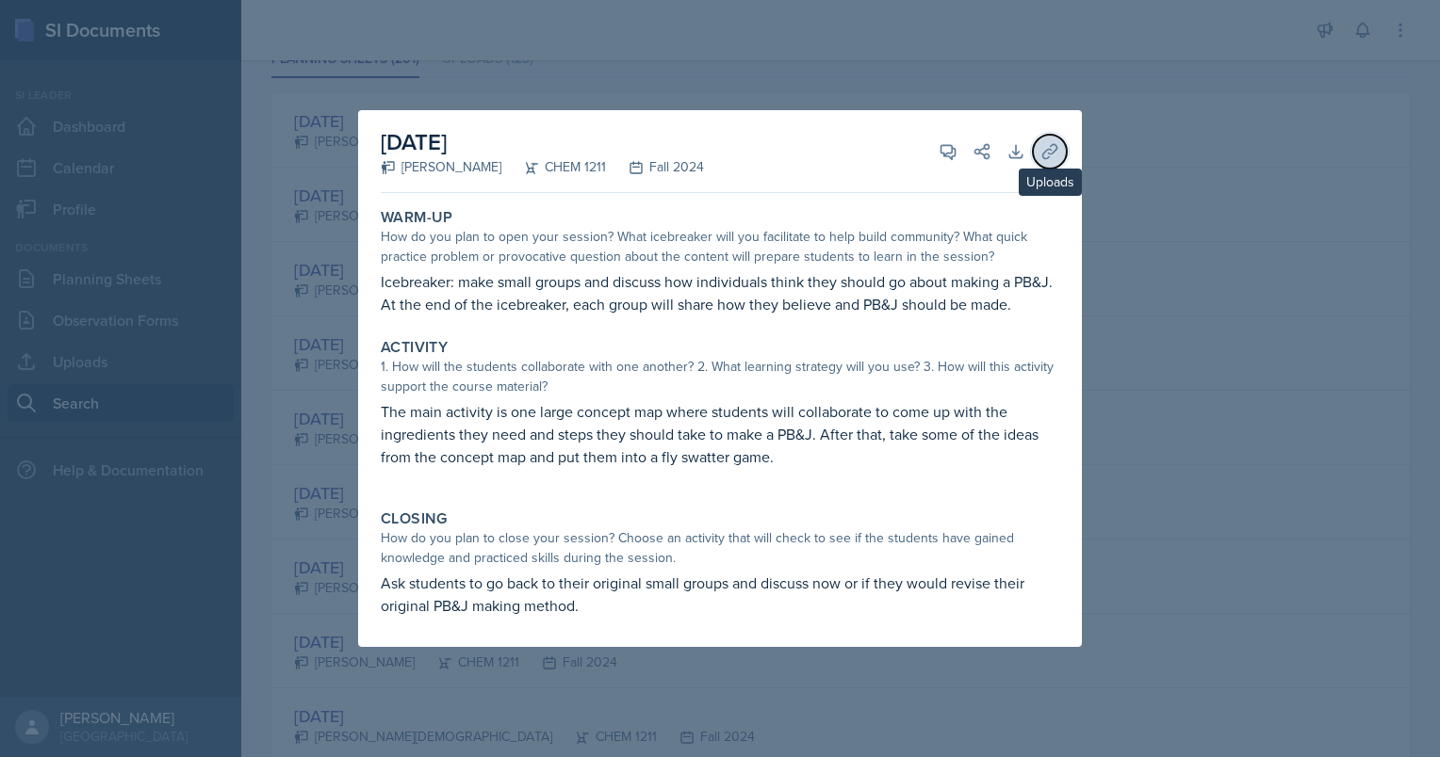
click at [1049, 144] on icon at bounding box center [1049, 151] width 19 height 19
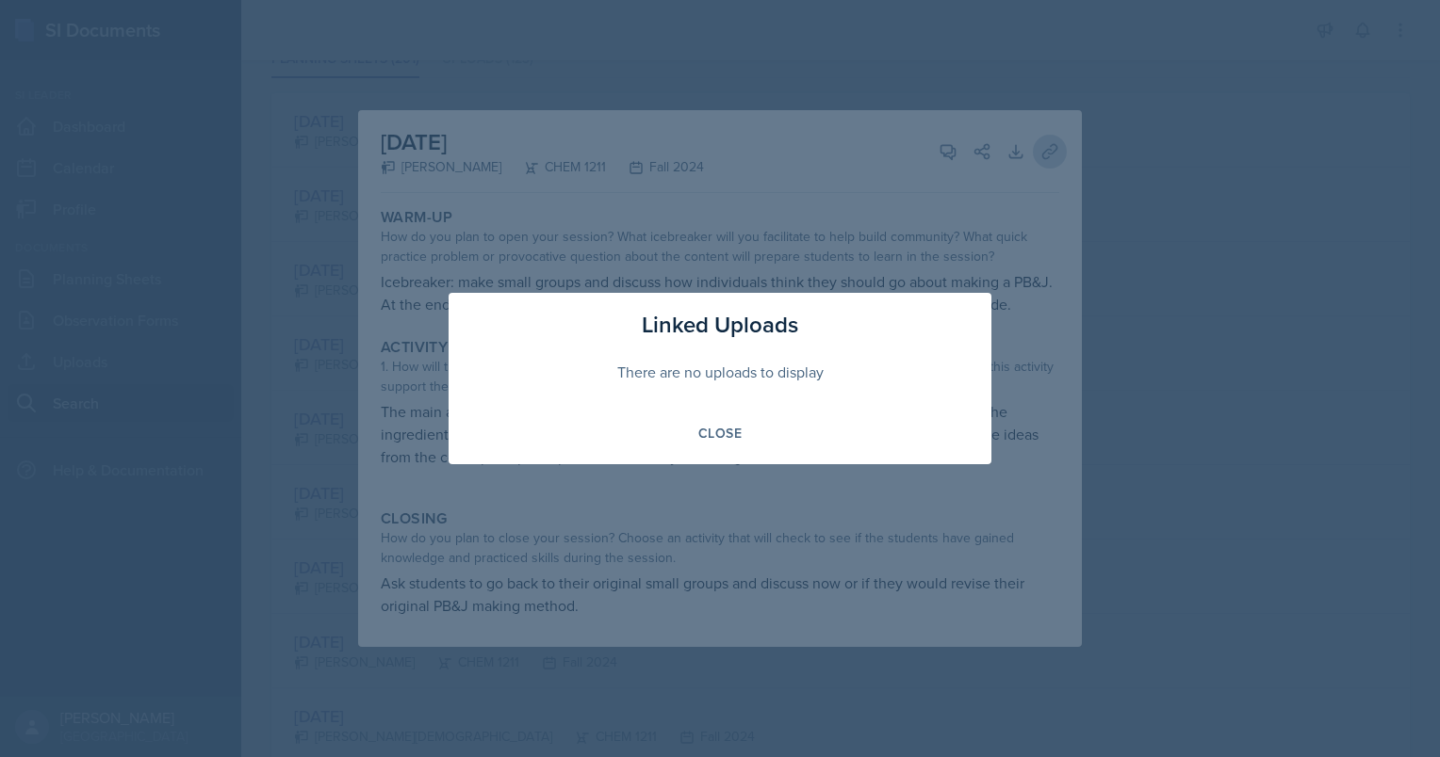
click at [1049, 144] on div at bounding box center [720, 378] width 1440 height 757
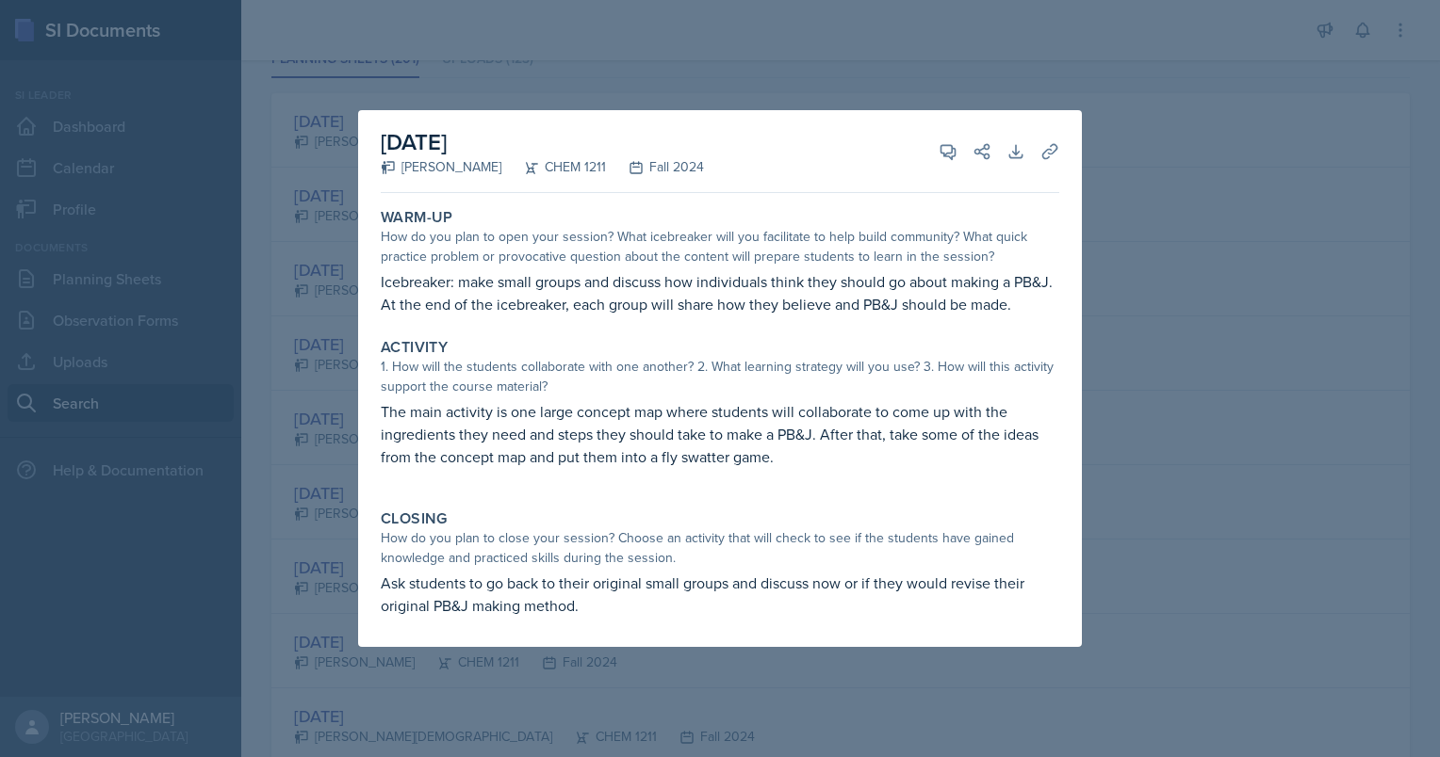
click at [1325, 187] on div at bounding box center [720, 378] width 1440 height 757
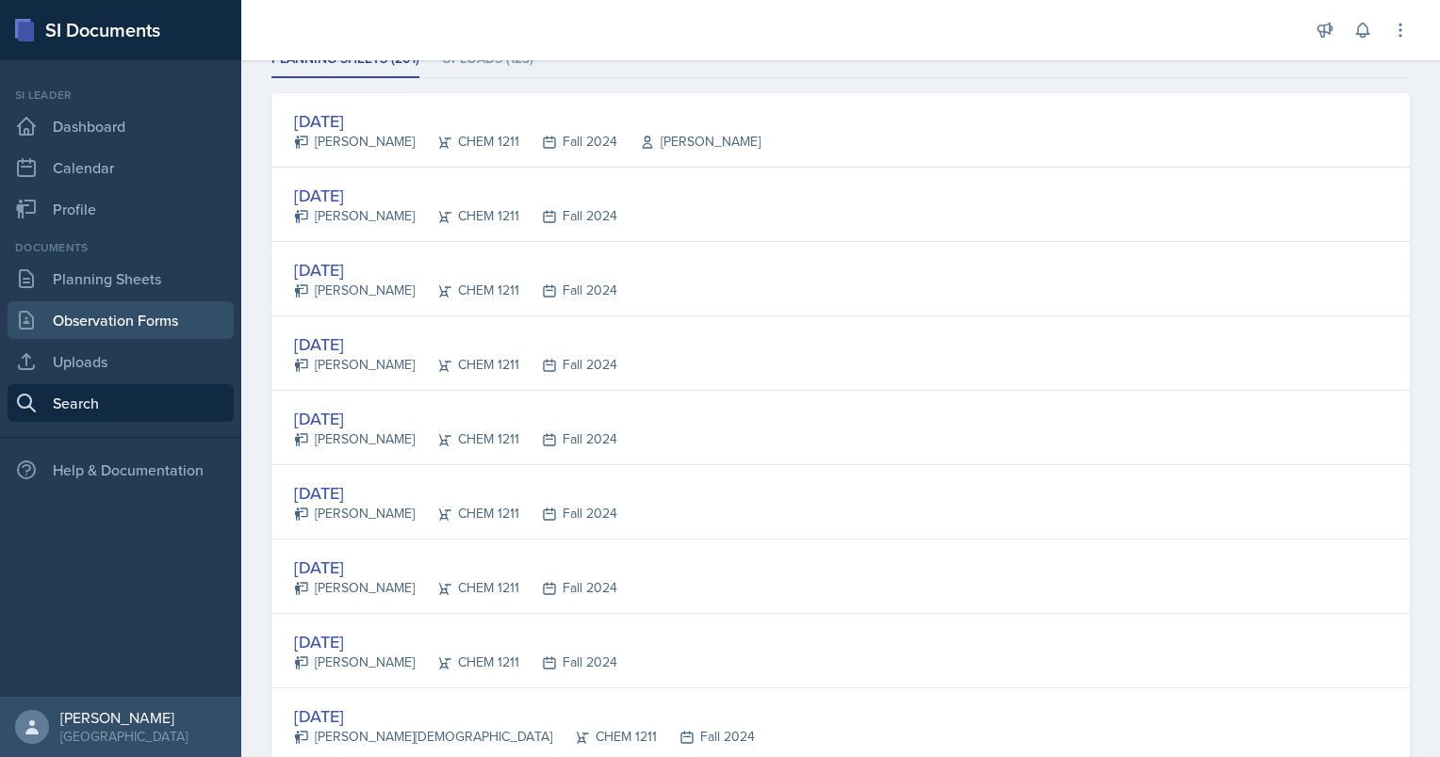
click at [162, 320] on link "Observation Forms" at bounding box center [121, 320] width 226 height 38
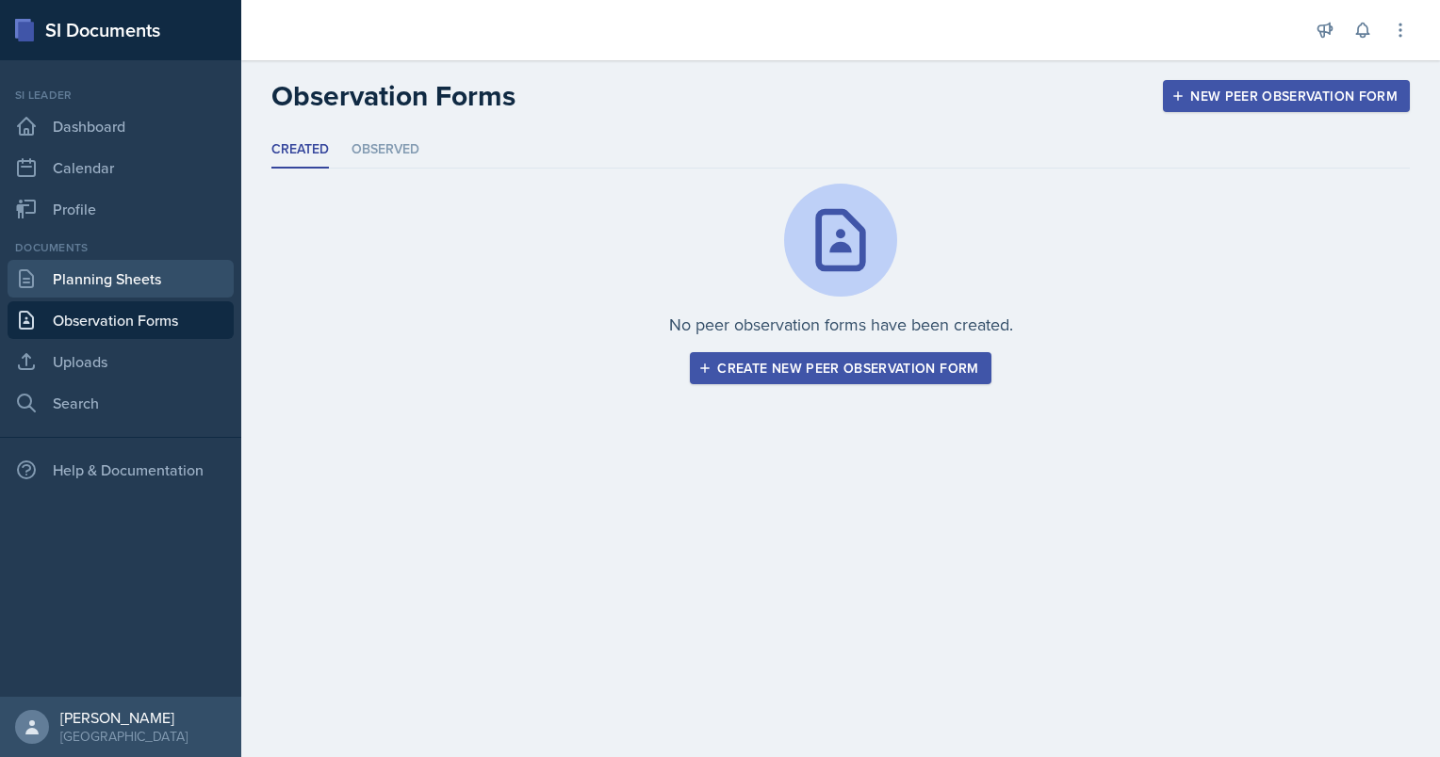
click at [164, 290] on link "Planning Sheets" at bounding box center [121, 279] width 226 height 38
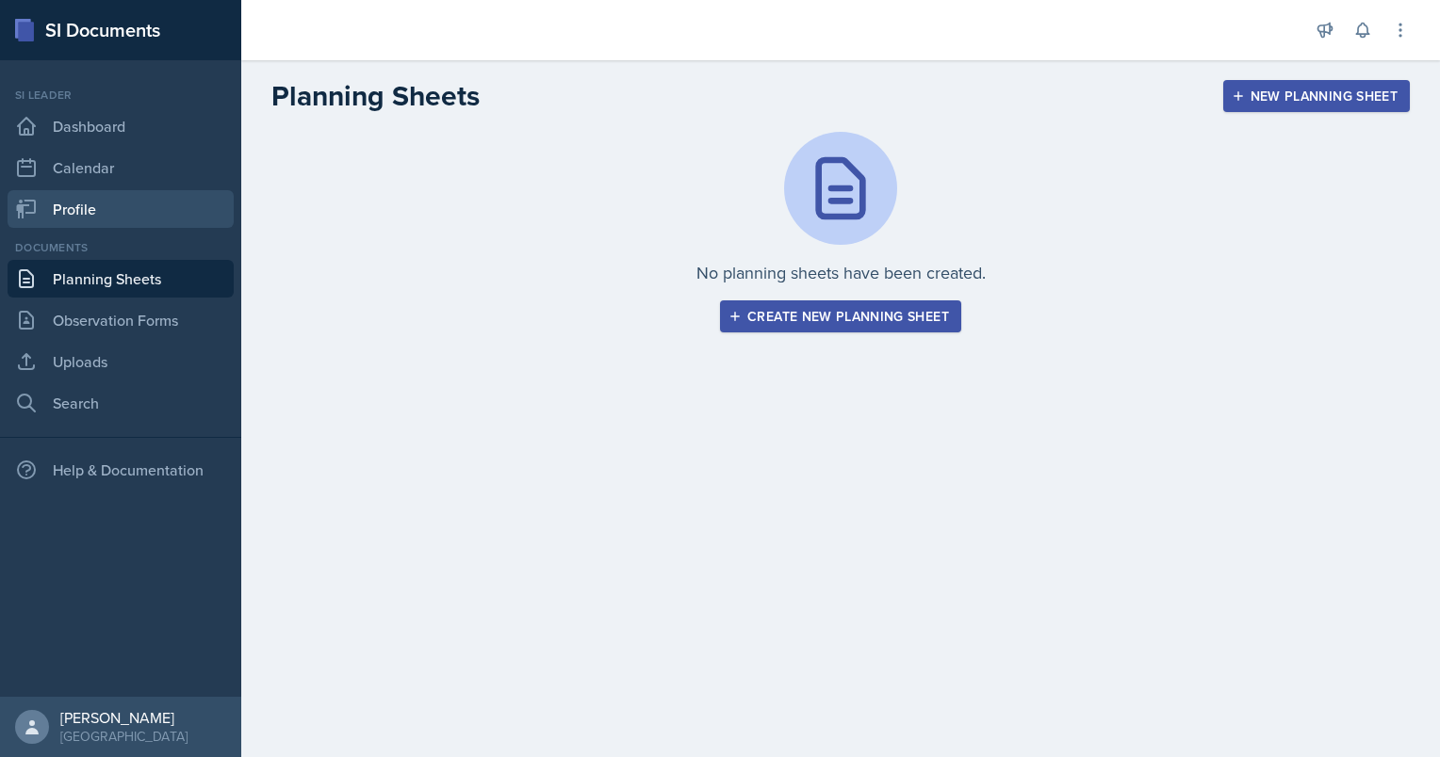
click at [185, 203] on link "Profile" at bounding box center [121, 209] width 226 height 38
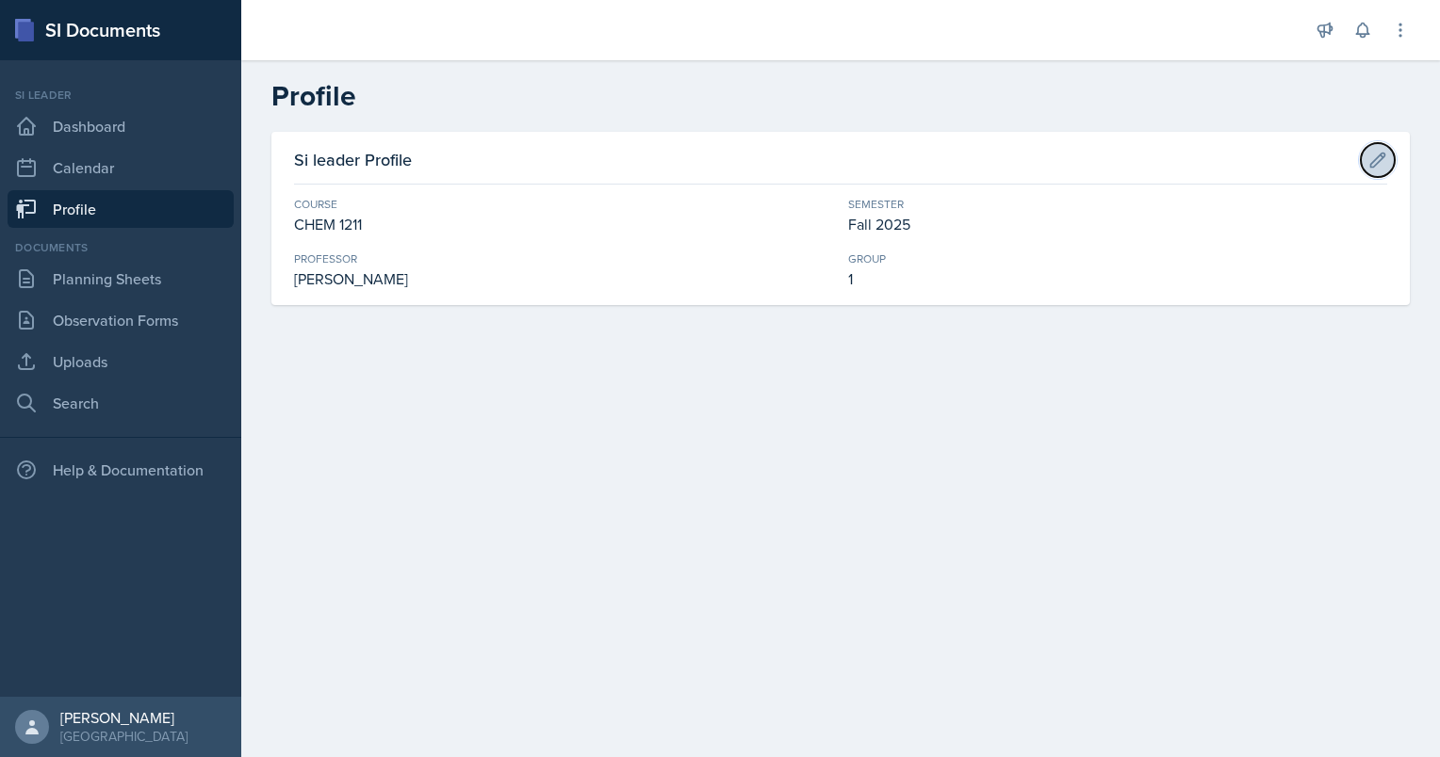
click at [1382, 155] on icon at bounding box center [1377, 160] width 19 height 19
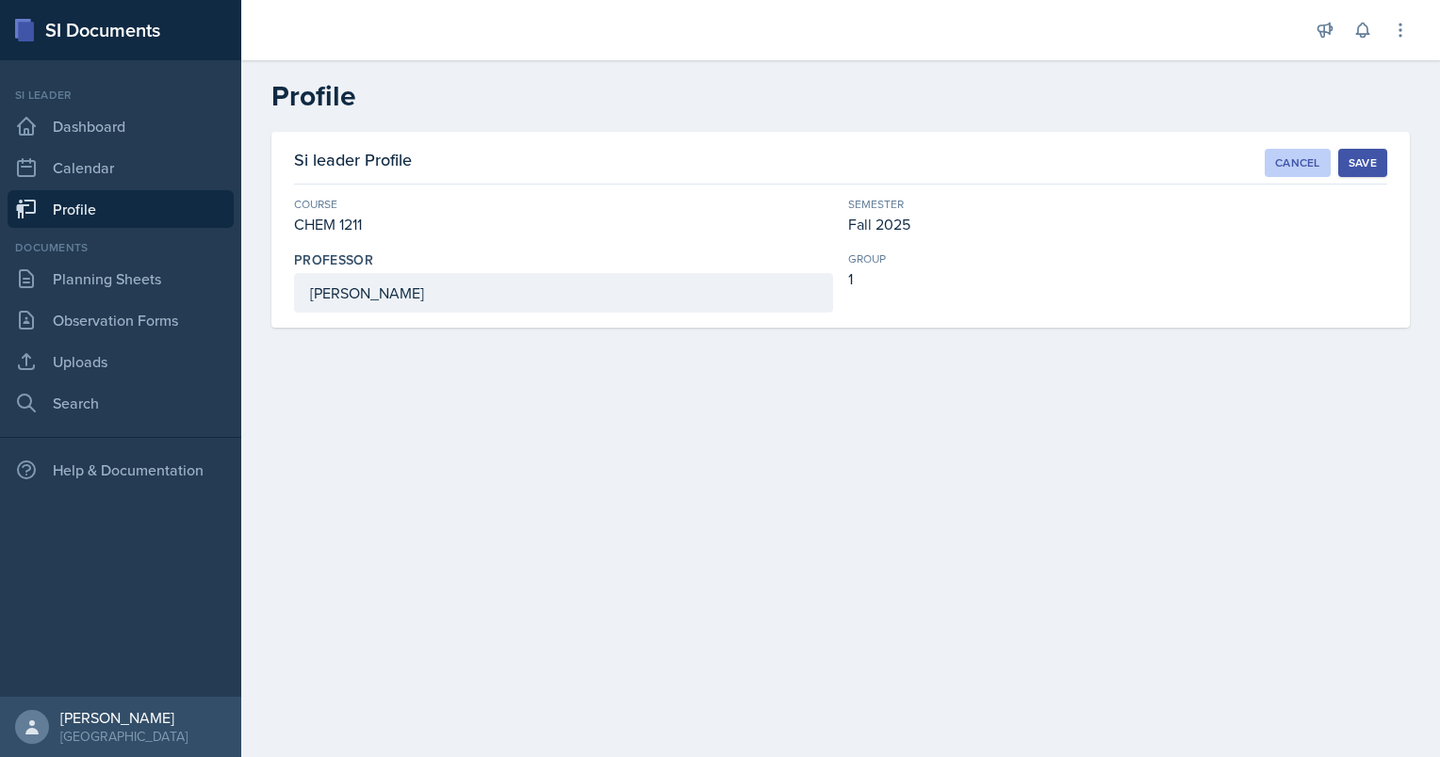
click at [1276, 167] on div "Cancel" at bounding box center [1297, 162] width 45 height 15
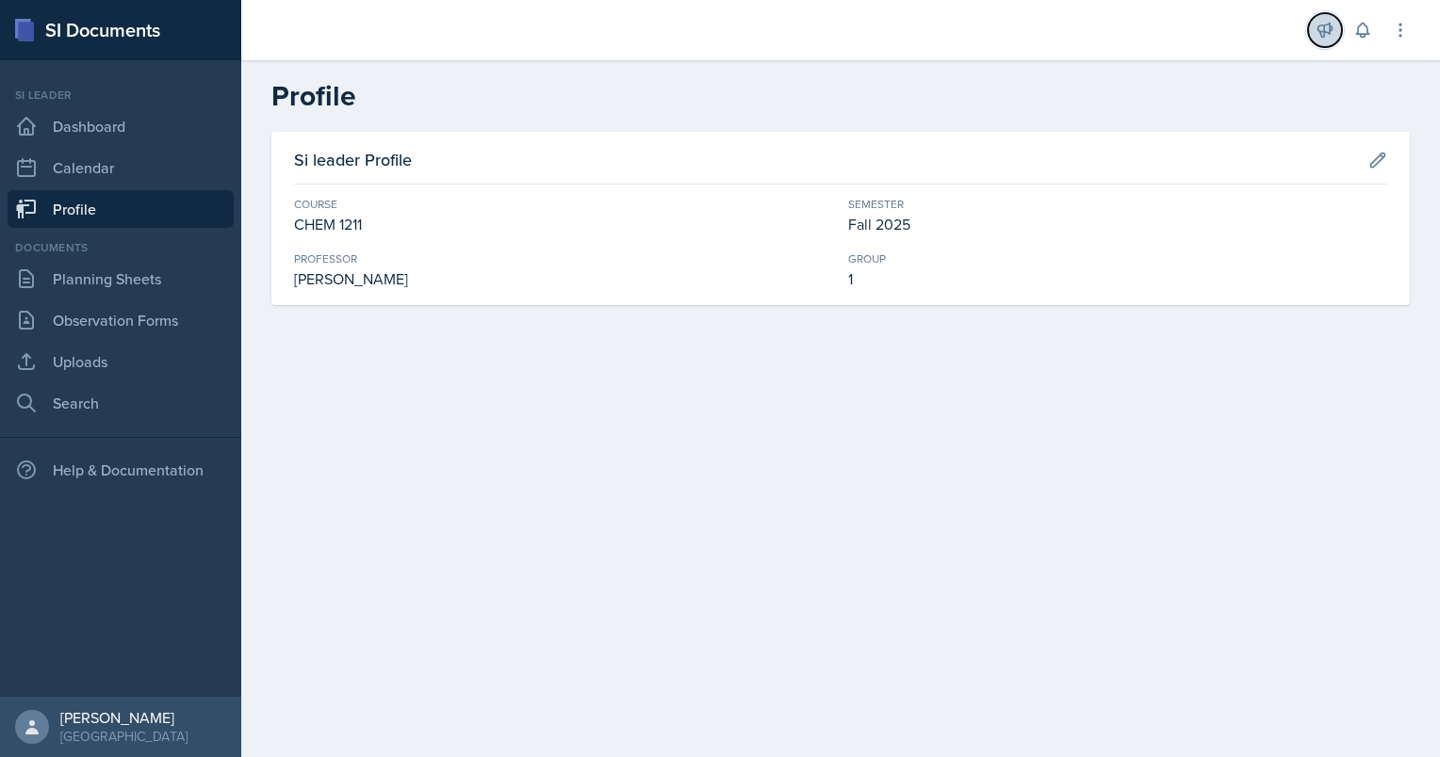
click at [1320, 17] on button at bounding box center [1325, 30] width 34 height 34
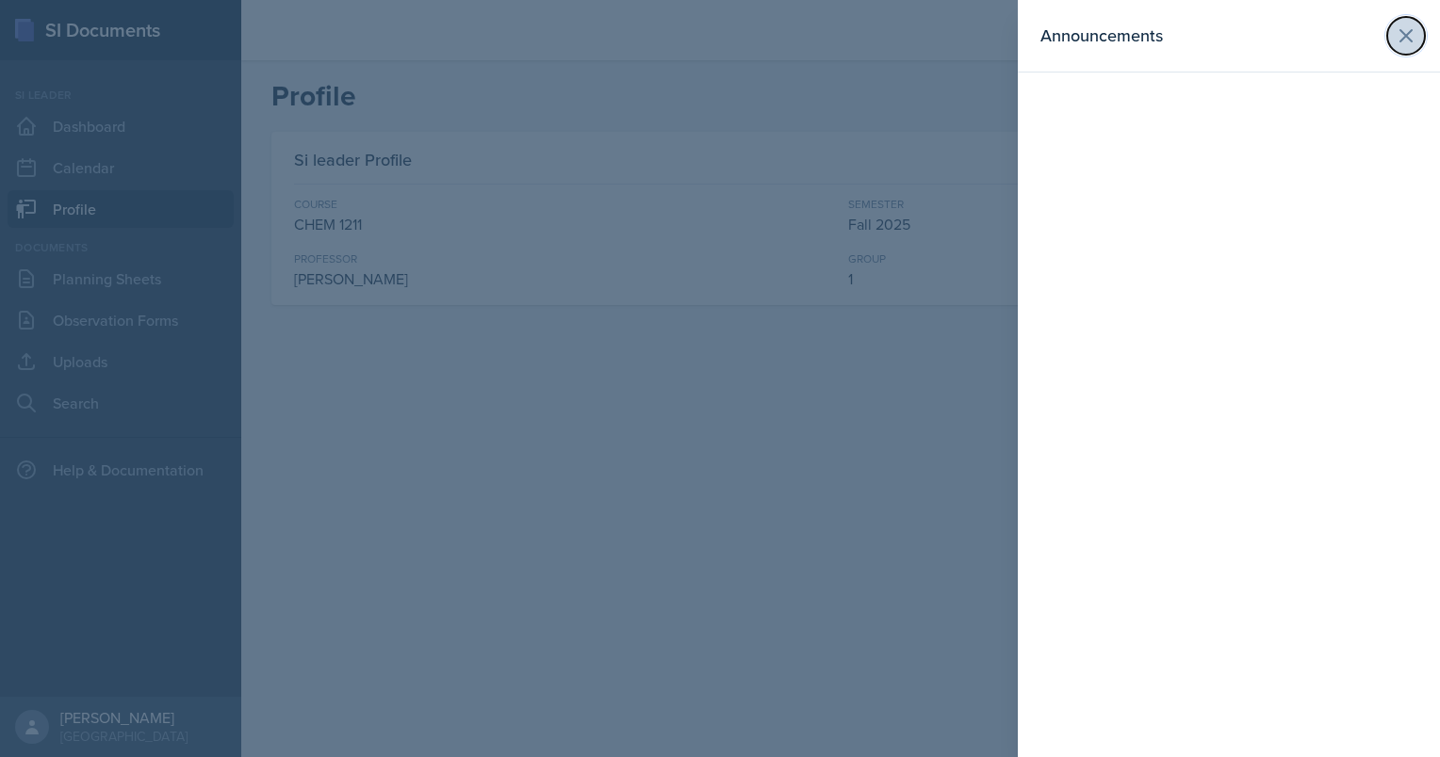
click at [1405, 30] on icon at bounding box center [1405, 35] width 23 height 23
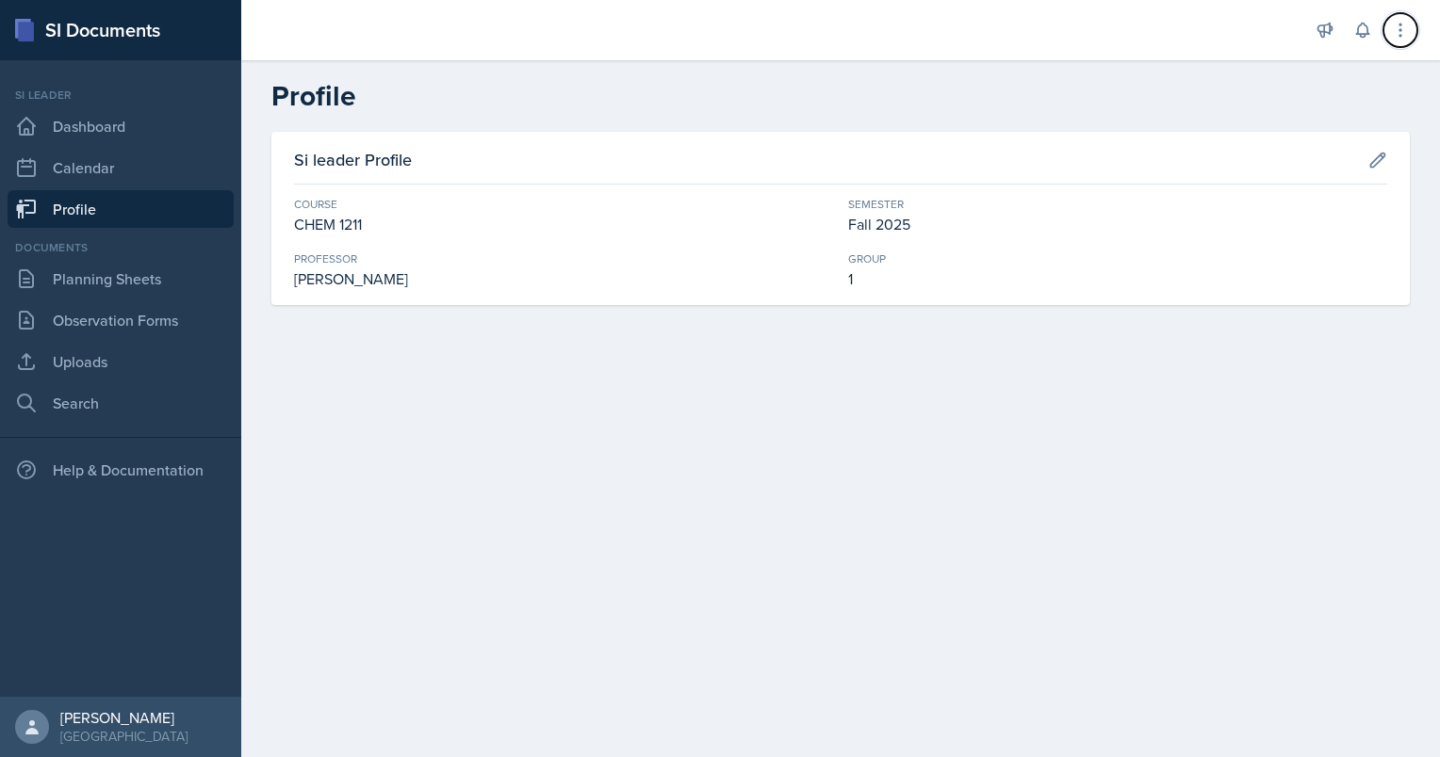
click at [1405, 30] on icon at bounding box center [1400, 30] width 19 height 19
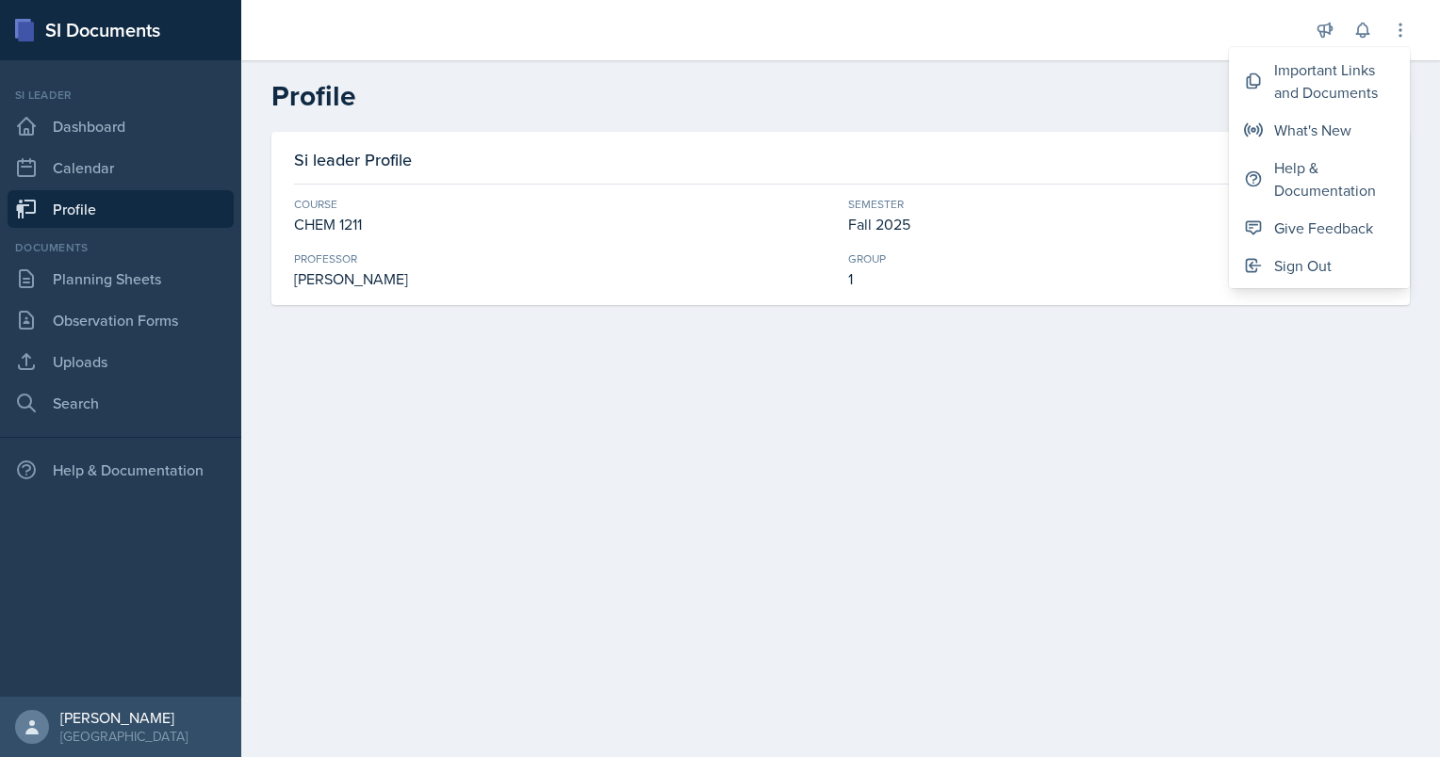
click at [106, 35] on div "SI Documents" at bounding box center [120, 30] width 241 height 60
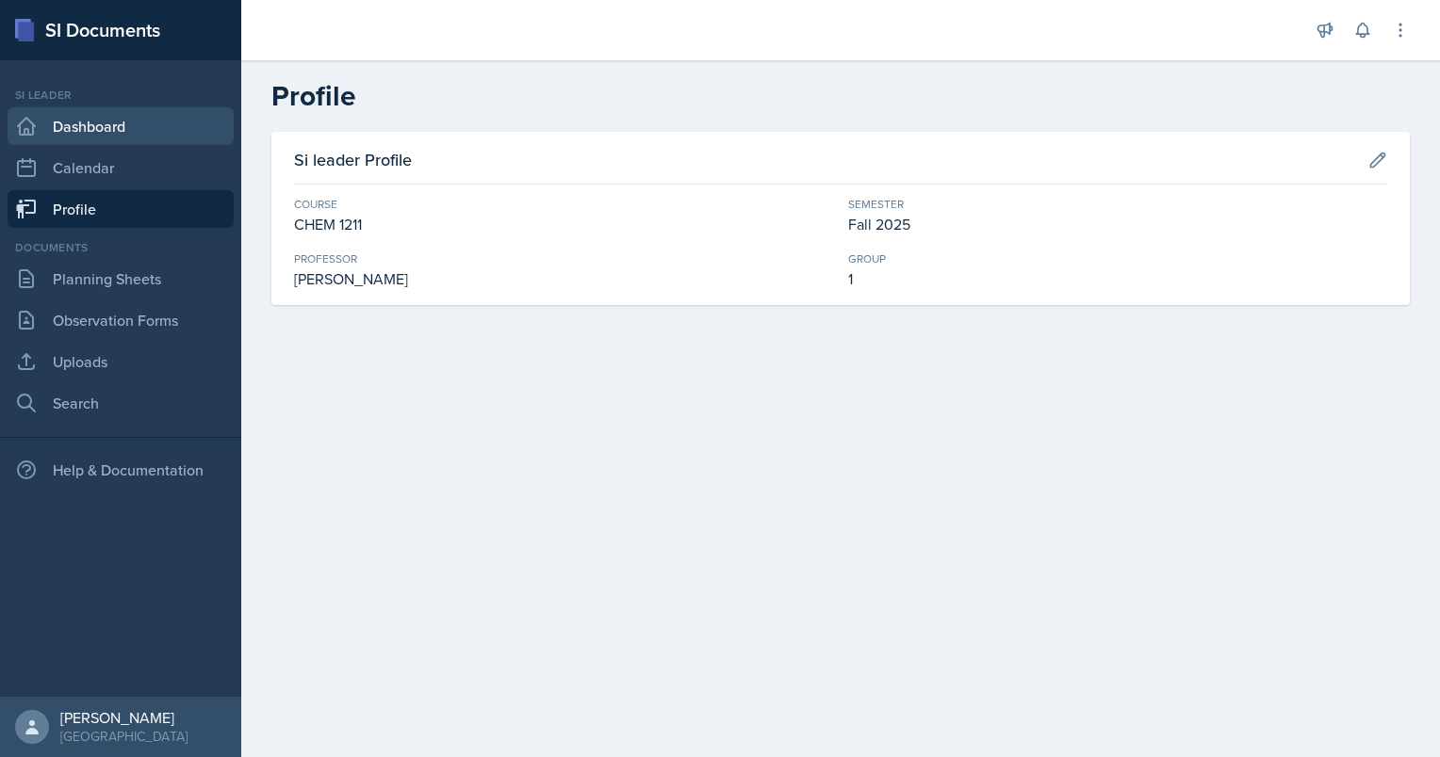
click at [87, 130] on link "Dashboard" at bounding box center [121, 126] width 226 height 38
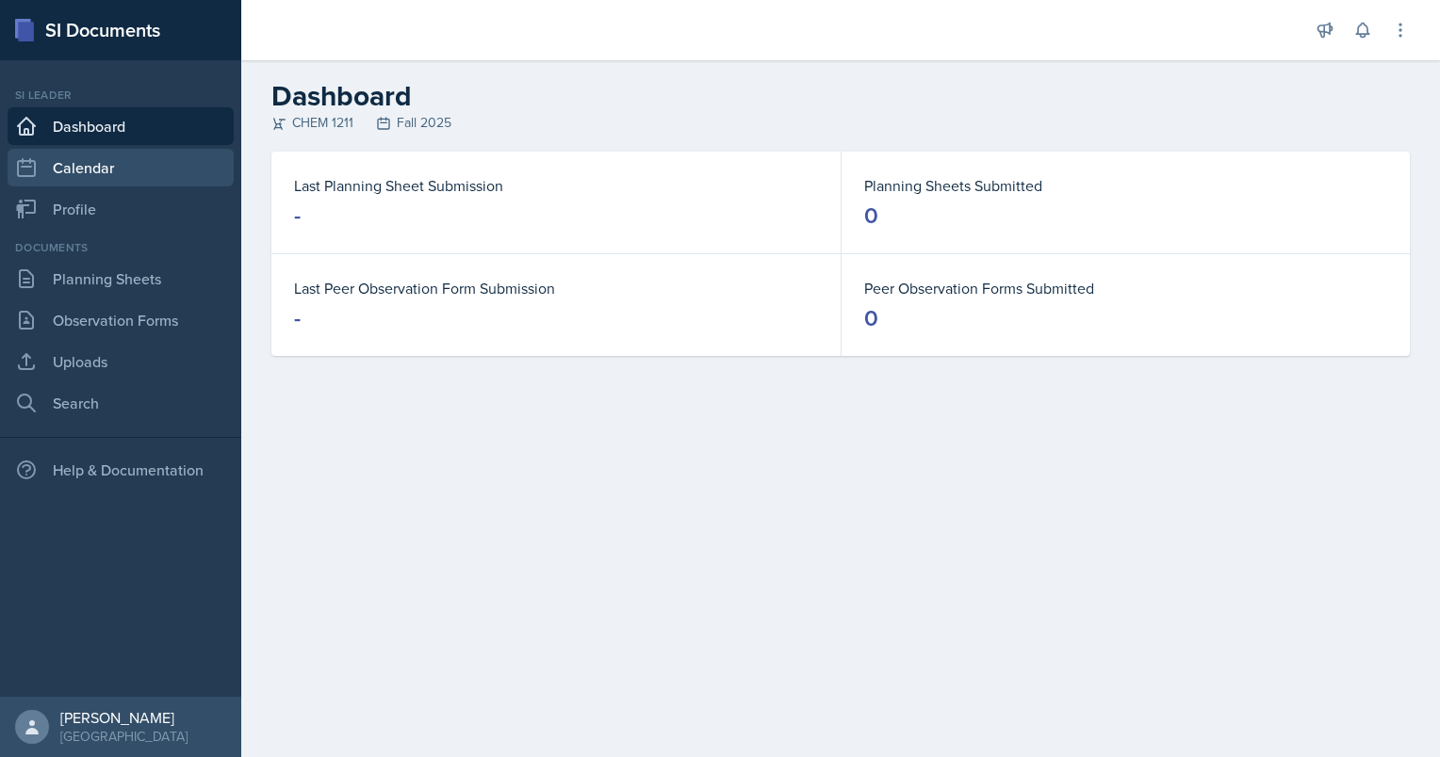
click at [106, 177] on link "Calendar" at bounding box center [121, 168] width 226 height 38
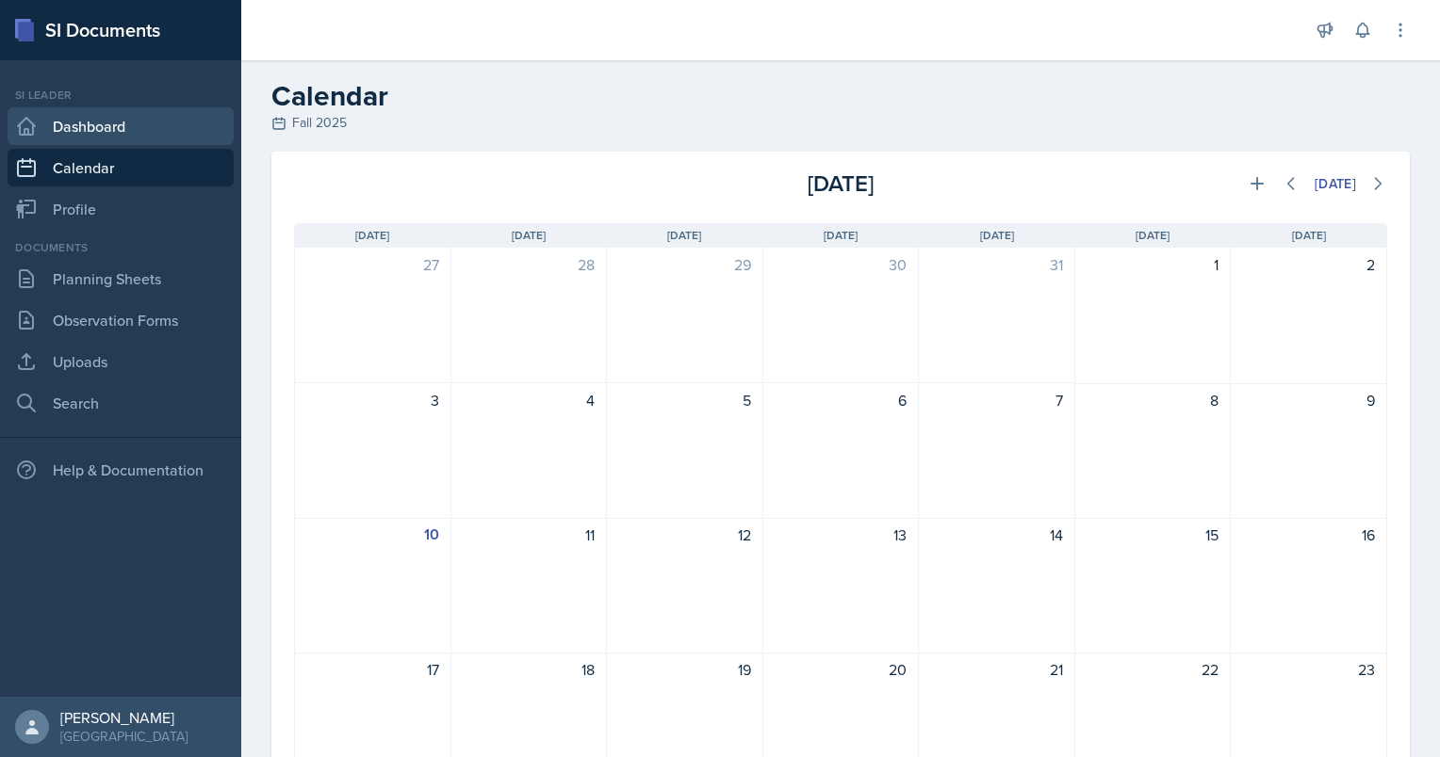
click at [108, 138] on link "Dashboard" at bounding box center [121, 126] width 226 height 38
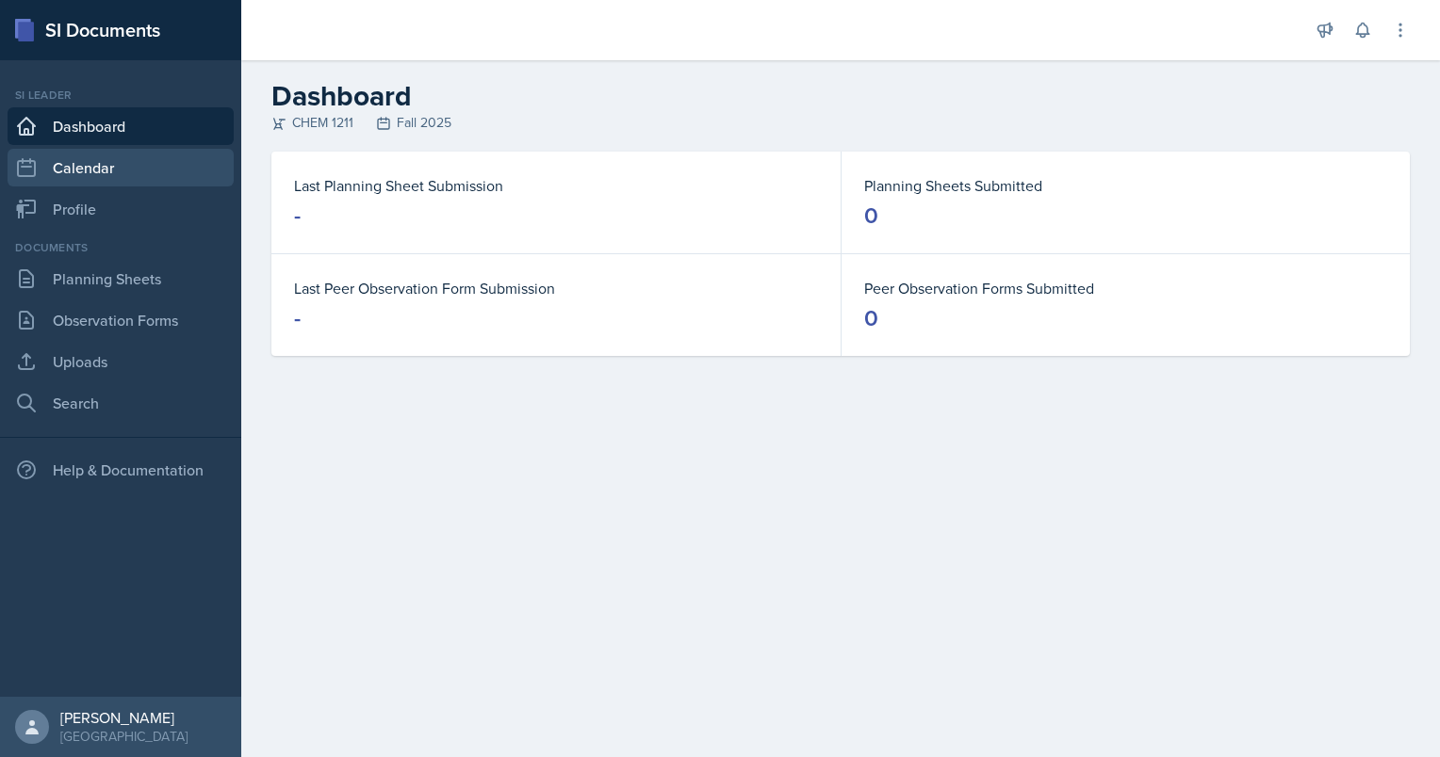
click at [110, 179] on link "Calendar" at bounding box center [121, 168] width 226 height 38
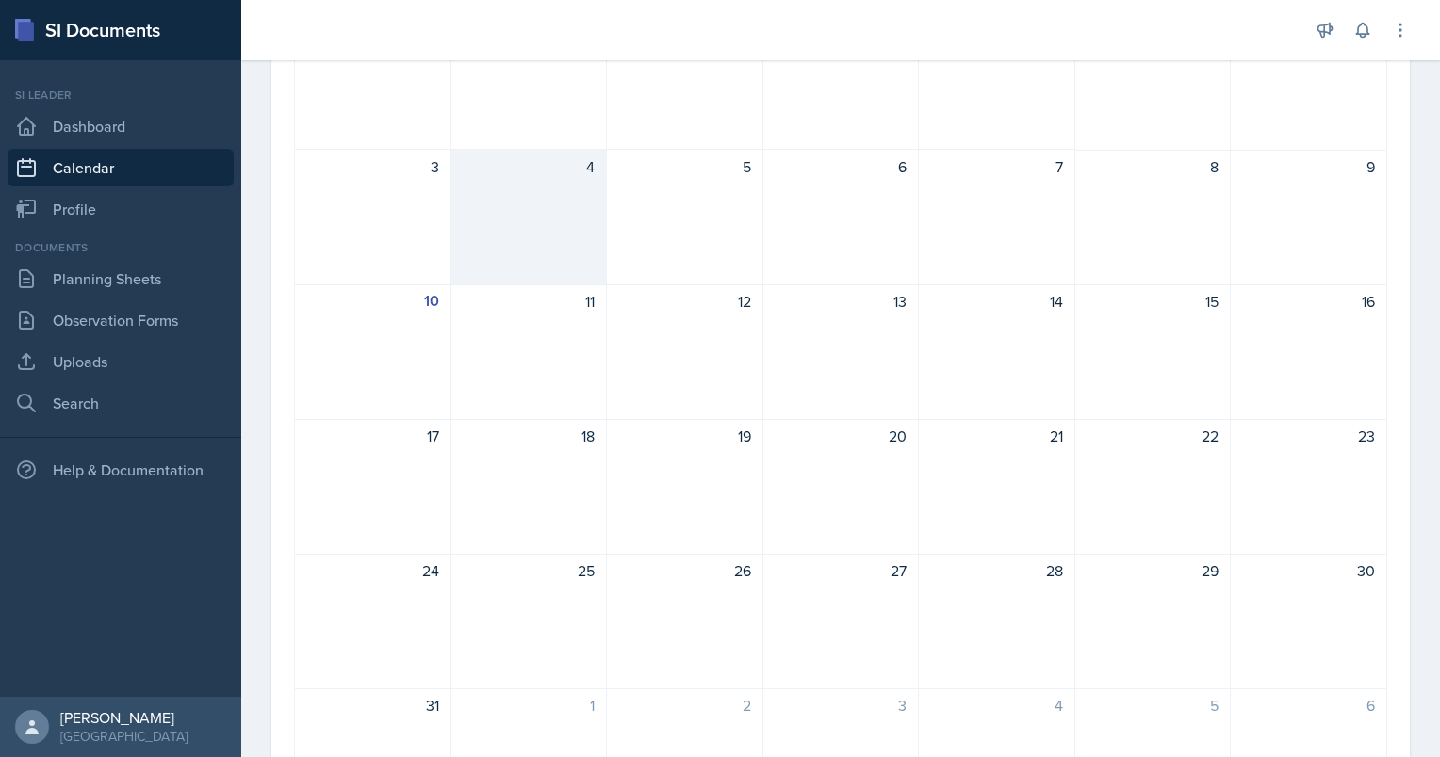
scroll to position [367, 0]
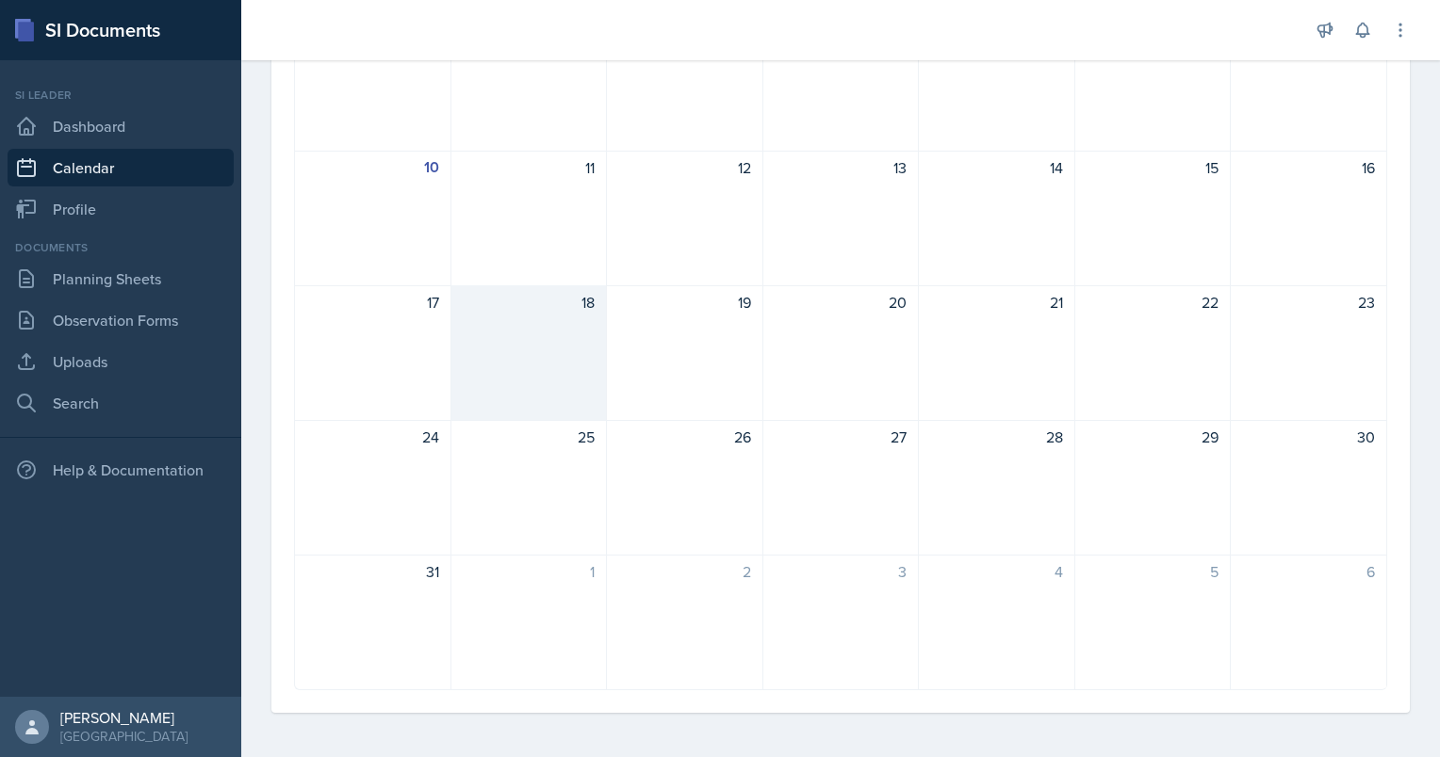
click at [558, 352] on div "18" at bounding box center [529, 353] width 156 height 136
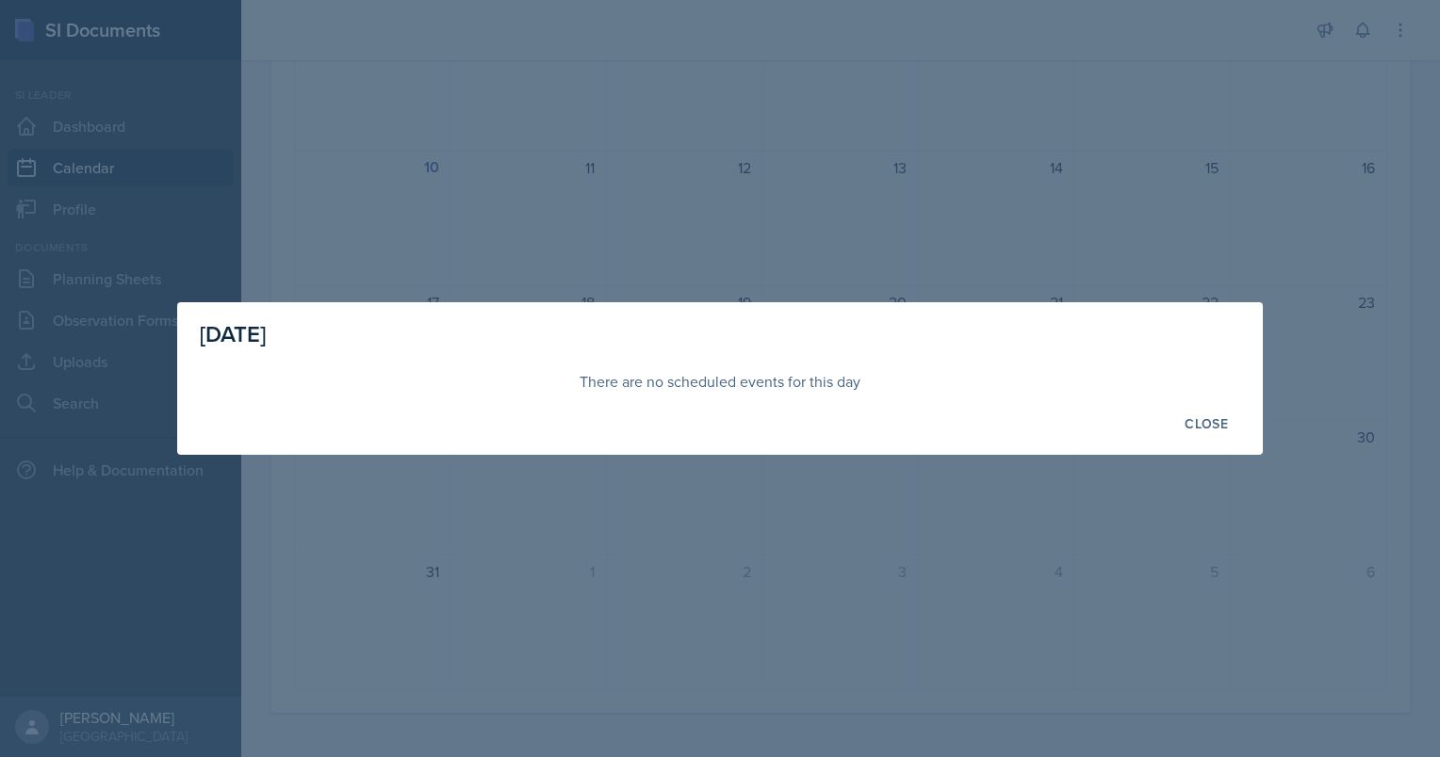
click at [1198, 486] on div at bounding box center [720, 378] width 1440 height 757
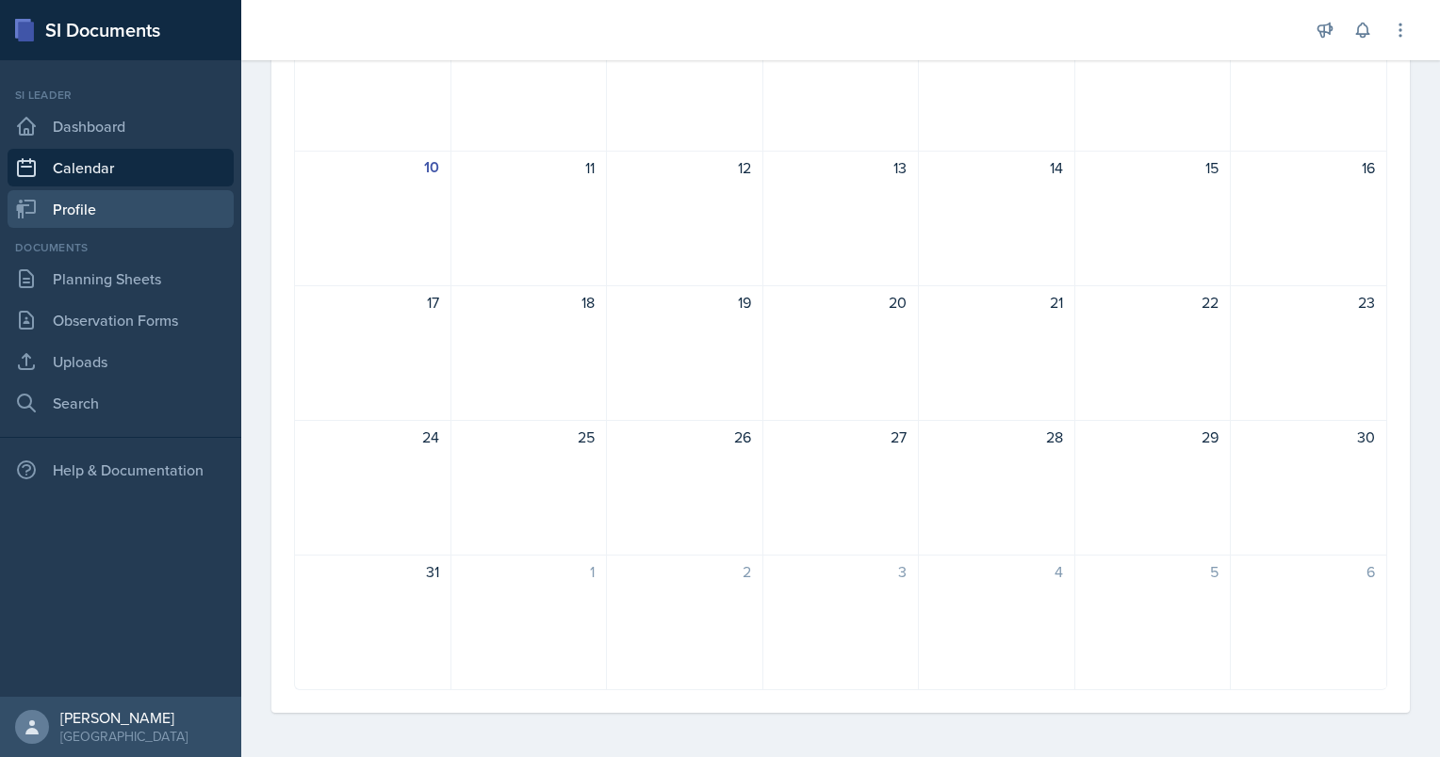
click at [121, 202] on link "Profile" at bounding box center [121, 209] width 226 height 38
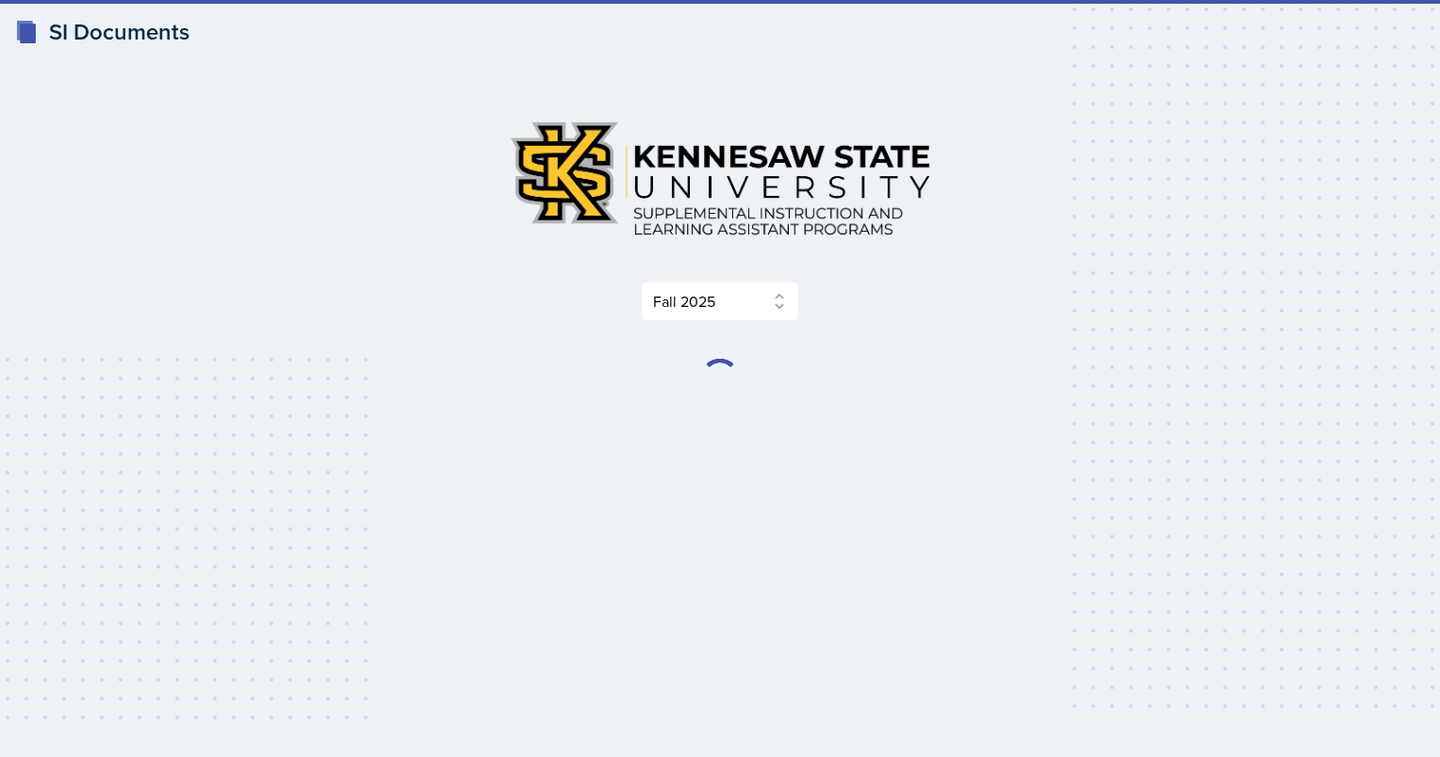
select select "2bed604d-1099-4043-b1bc-2365e8740244"
